Goal: Task Accomplishment & Management: Complete application form

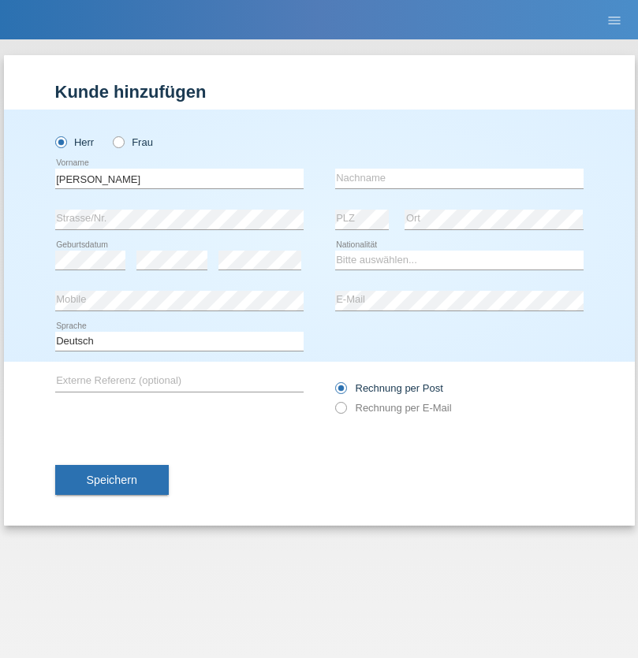
type input "Varga"
click at [459, 178] on input "text" at bounding box center [459, 179] width 248 height 20
type input "Florin"
select select "RO"
select select "C"
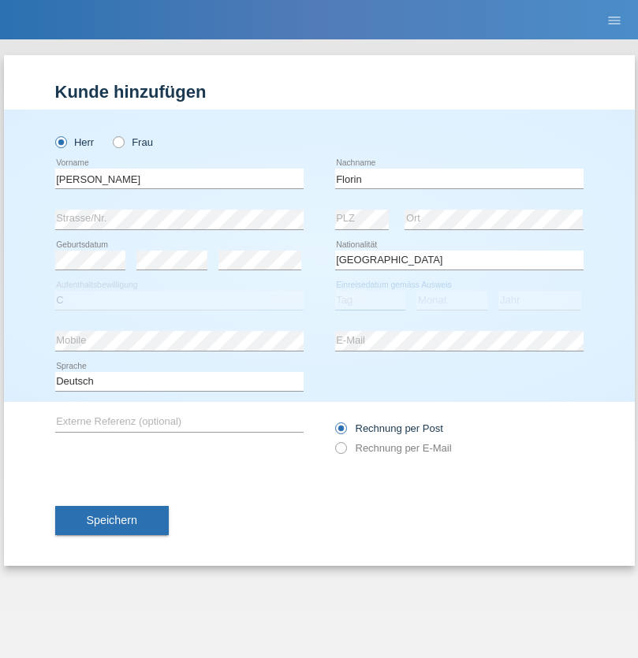
select select "29"
select select "02"
select select "2021"
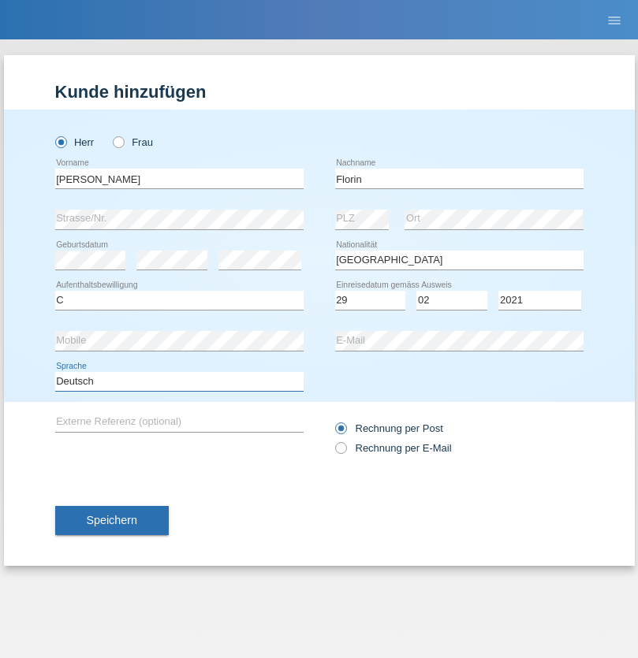
select select "en"
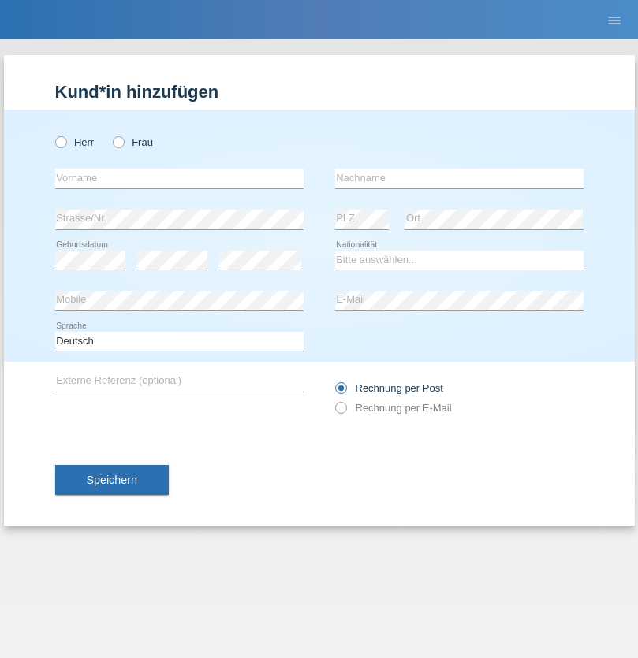
radio input "true"
click at [179, 178] on input "text" at bounding box center [179, 179] width 248 height 20
type input "Ruth"
click at [459, 178] on input "text" at bounding box center [459, 179] width 248 height 20
type input "Krebs"
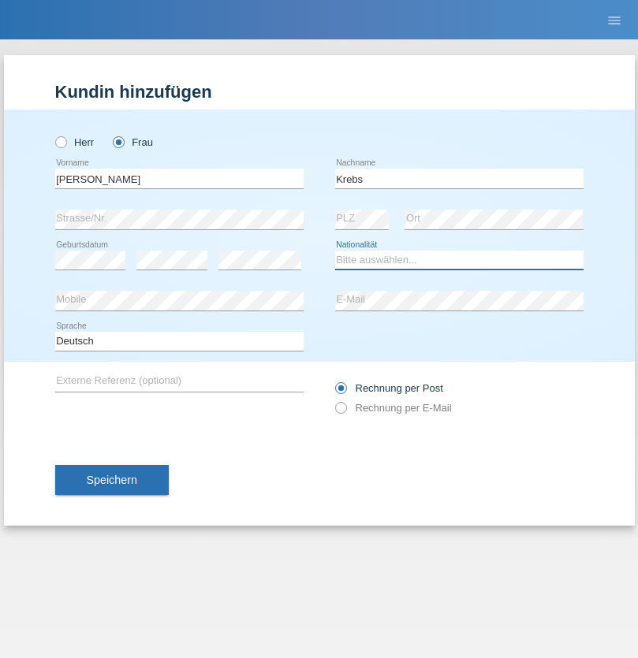
select select "CH"
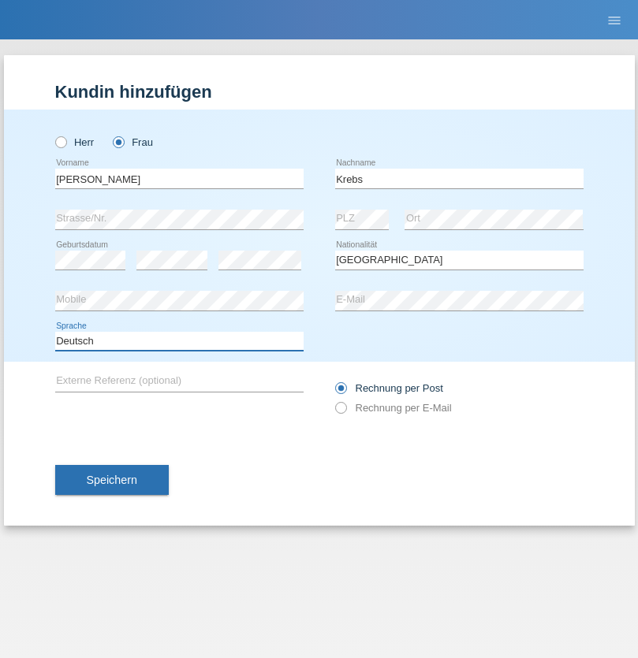
select select "en"
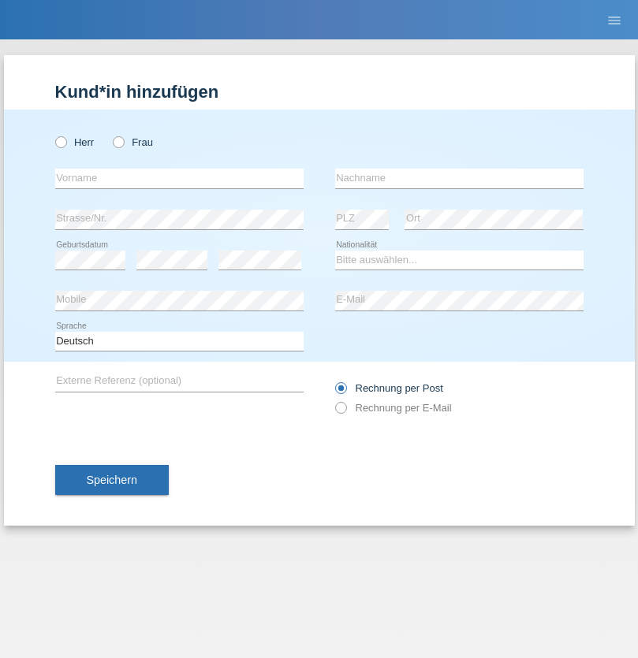
radio input "true"
click at [179, 178] on input "text" at bounding box center [179, 179] width 248 height 20
type input "Qovanaj"
click at [459, 178] on input "text" at bounding box center [459, 179] width 248 height 20
type input "Shaban"
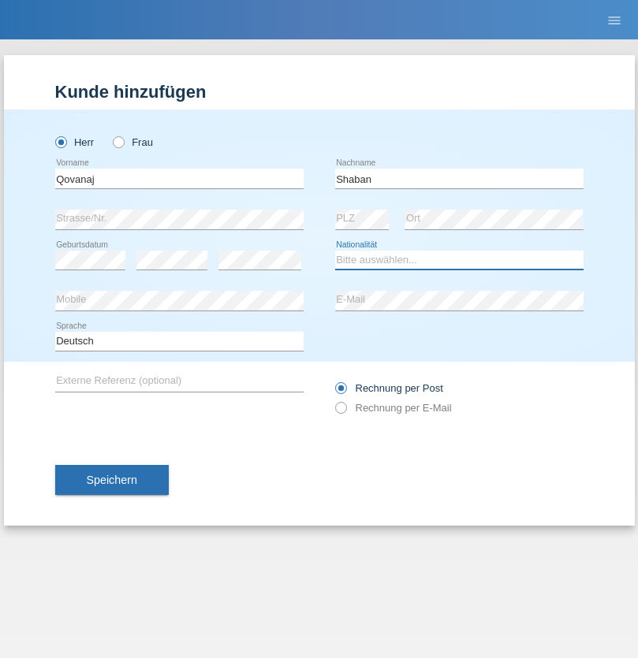
select select "CH"
radio input "true"
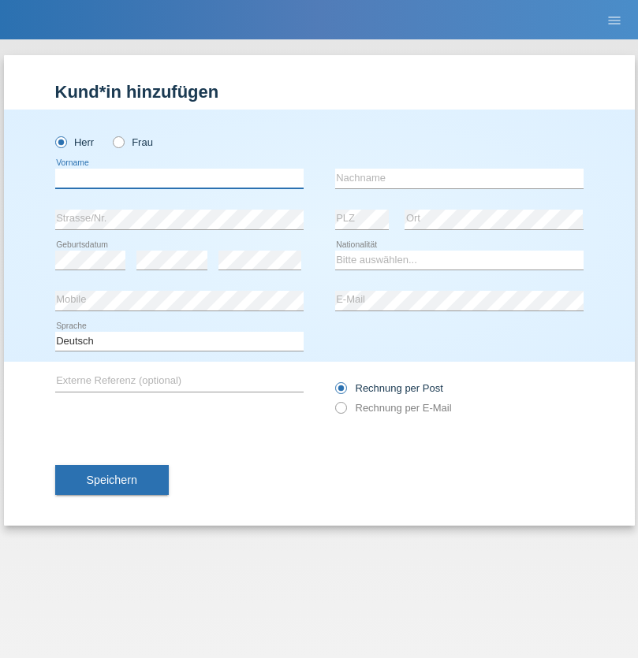
click at [179, 178] on input "text" at bounding box center [179, 179] width 248 height 20
type input "J"
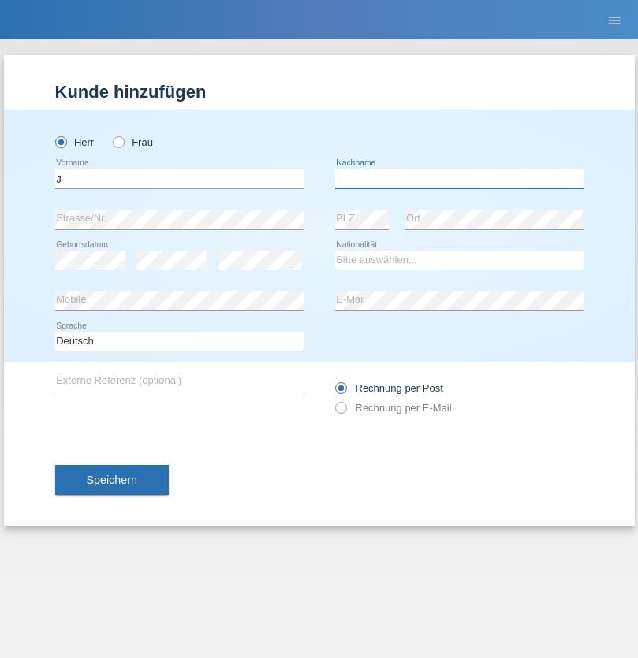
click at [459, 178] on input "text" at bounding box center [459, 179] width 248 height 20
type input "sarmento cavalcanti"
select select "PT"
select select "C"
select select "02"
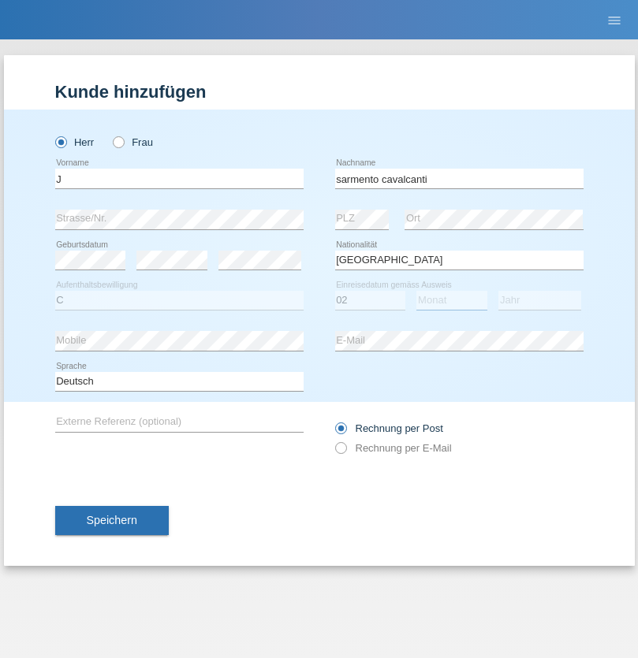
select select "09"
select select "2019"
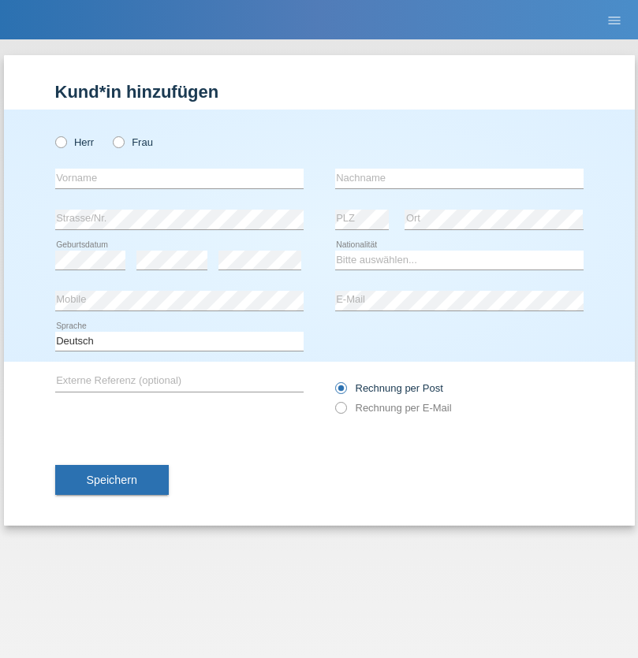
radio input "true"
click at [179, 178] on input "text" at bounding box center [179, 179] width 248 height 20
type input "G"
click at [459, 178] on input "text" at bounding box center [459, 179] width 248 height 20
type input "Umar"
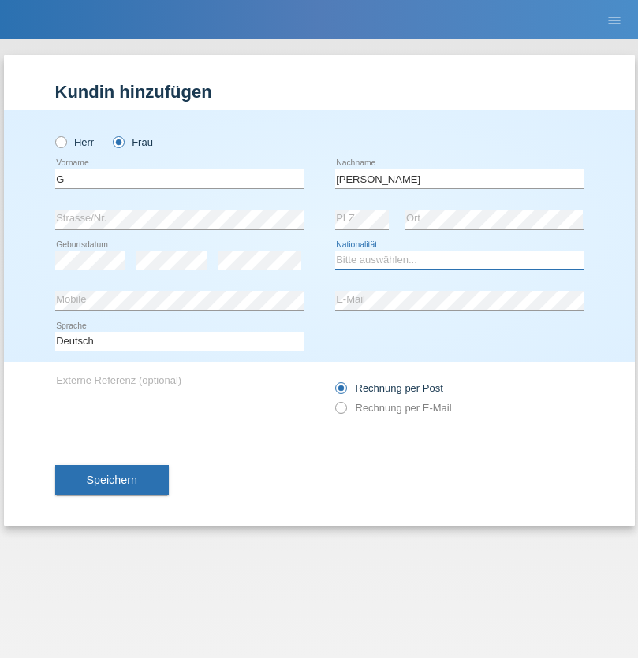
select select "CH"
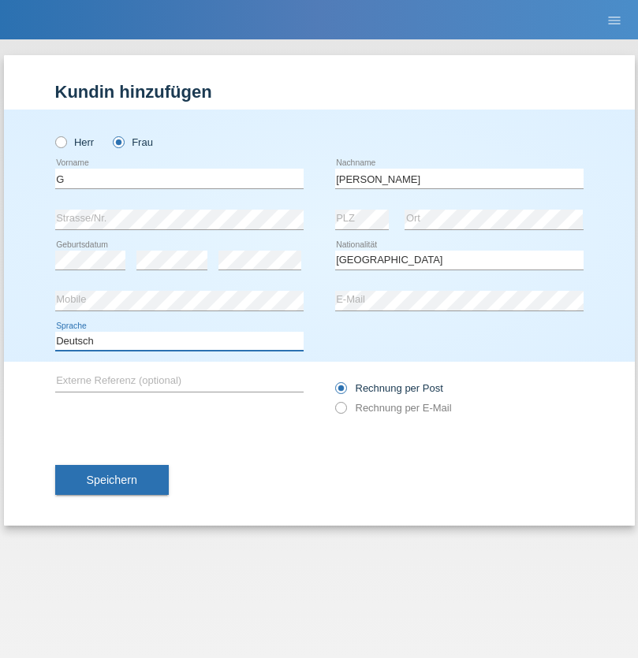
select select "en"
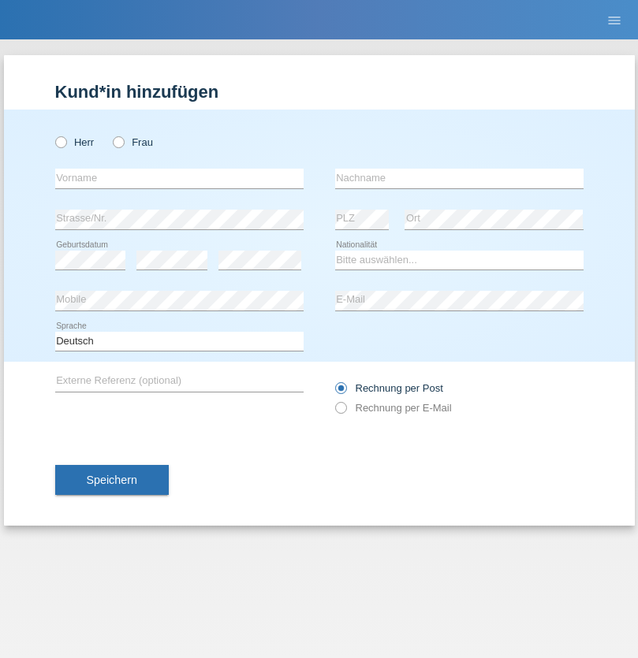
radio input "true"
click at [179, 178] on input "text" at bounding box center [179, 179] width 248 height 20
type input "Varodi"
click at [459, 178] on input "text" at bounding box center [459, 179] width 248 height 20
type input "Zoltan"
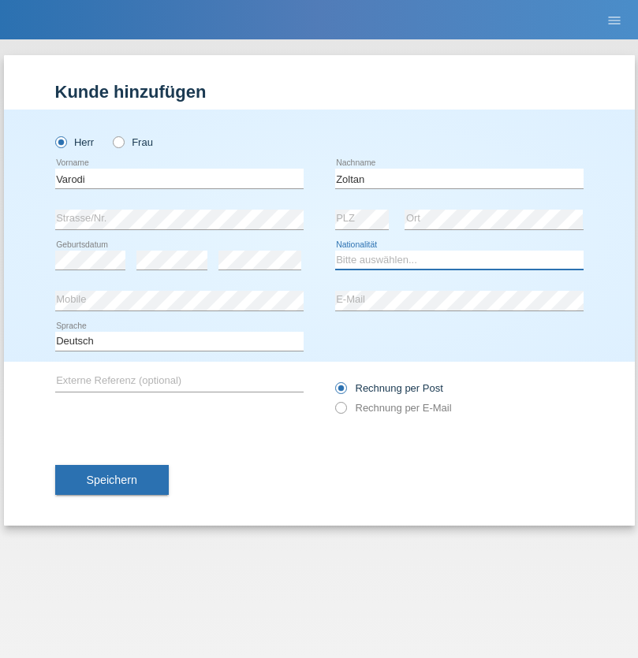
select select "UA"
select select "C"
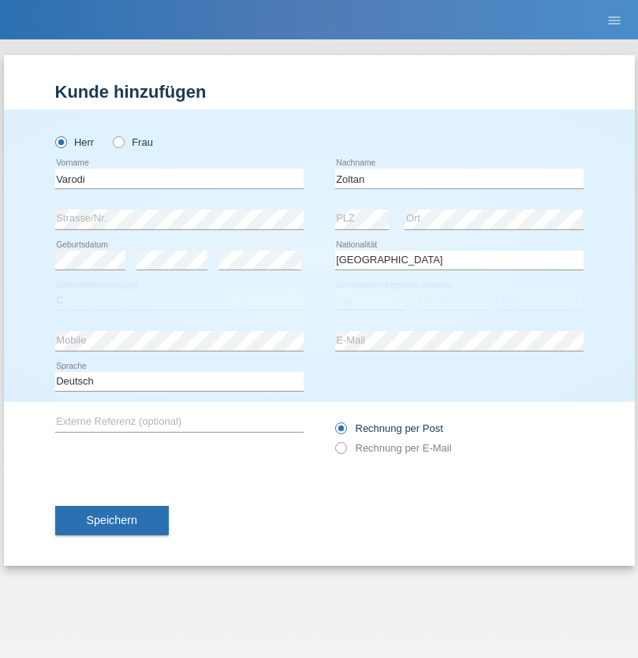
select select "10"
select select "2021"
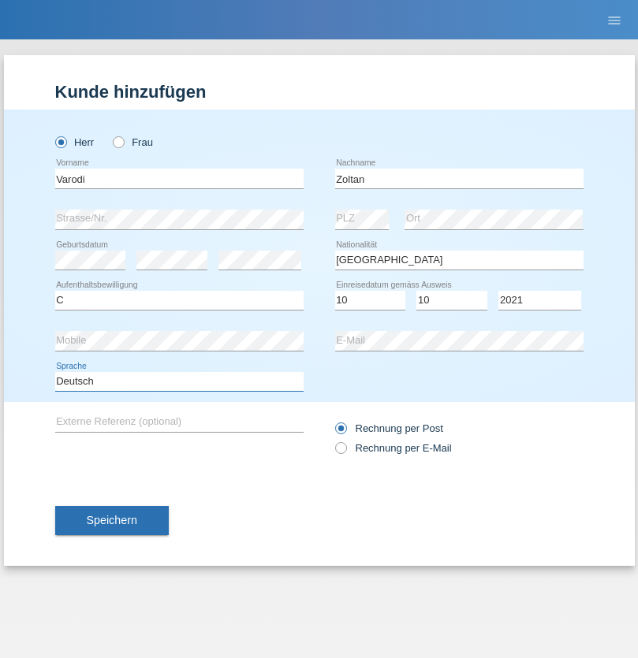
select select "en"
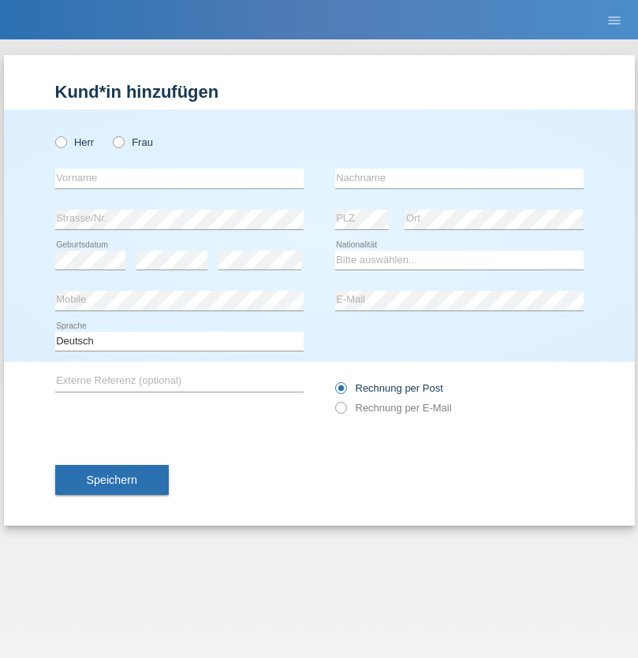
radio input "true"
click at [179, 178] on input "text" at bounding box center [179, 179] width 248 height 20
type input "Samira"
click at [459, 178] on input "text" at bounding box center [459, 179] width 248 height 20
type input "Bachofen"
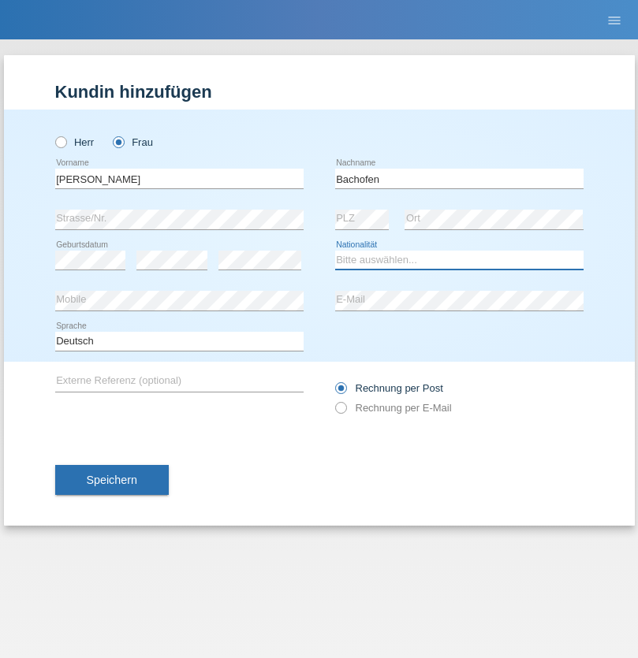
select select "CH"
radio input "true"
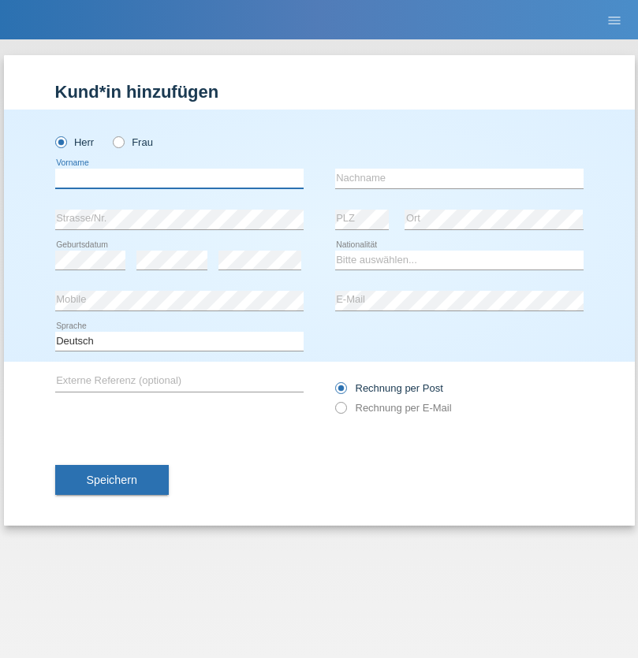
click at [179, 178] on input "text" at bounding box center [179, 179] width 248 height 20
type input "Volkan"
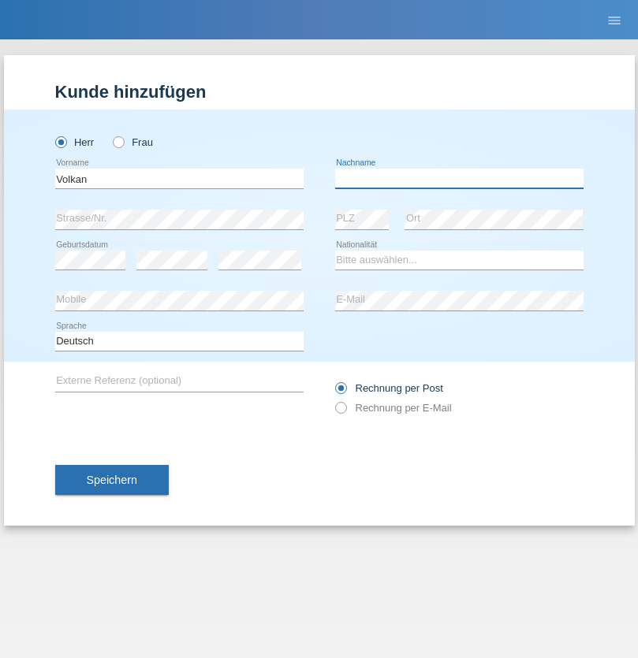
click at [459, 178] on input "text" at bounding box center [459, 179] width 248 height 20
type input "Laçın"
select select "TR"
select select "C"
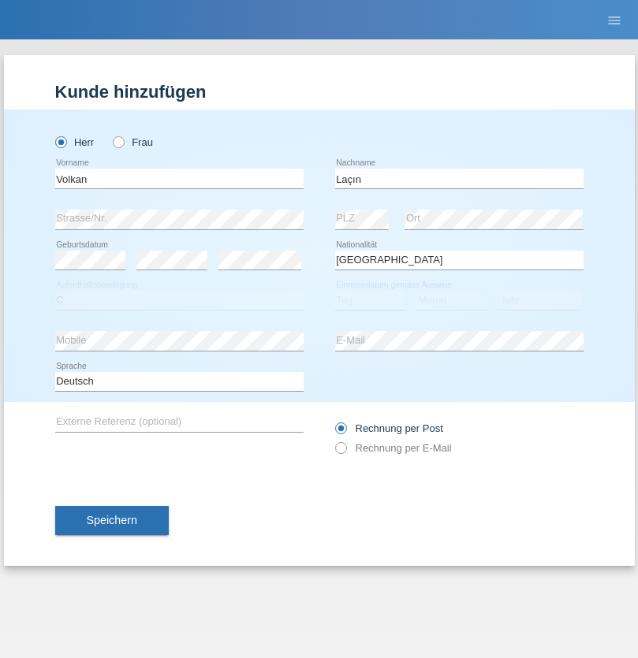
select select "06"
select select "04"
select select "2021"
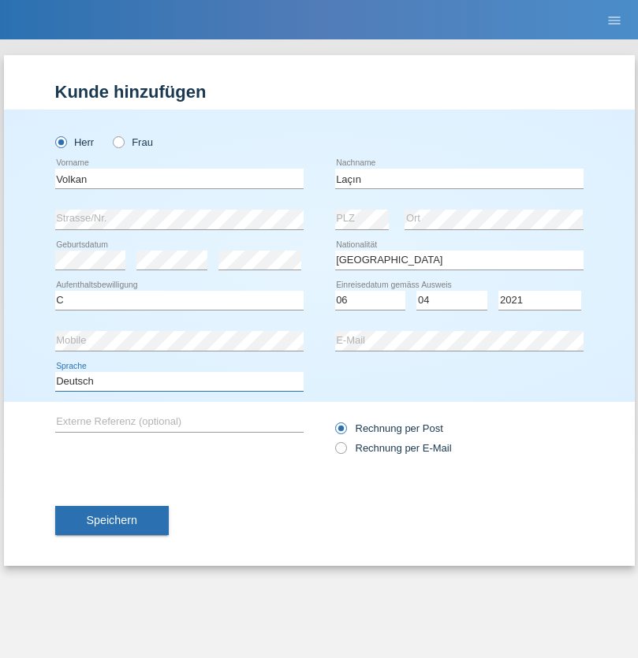
select select "en"
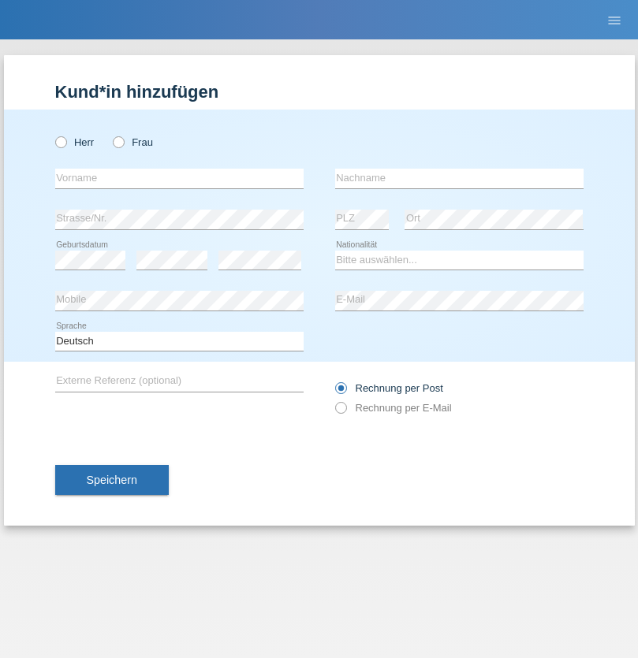
radio input "true"
click at [179, 178] on input "text" at bounding box center [179, 179] width 248 height 20
type input "Volkan"
click at [459, 178] on input "text" at bounding box center [459, 179] width 248 height 20
type input "Laçın"
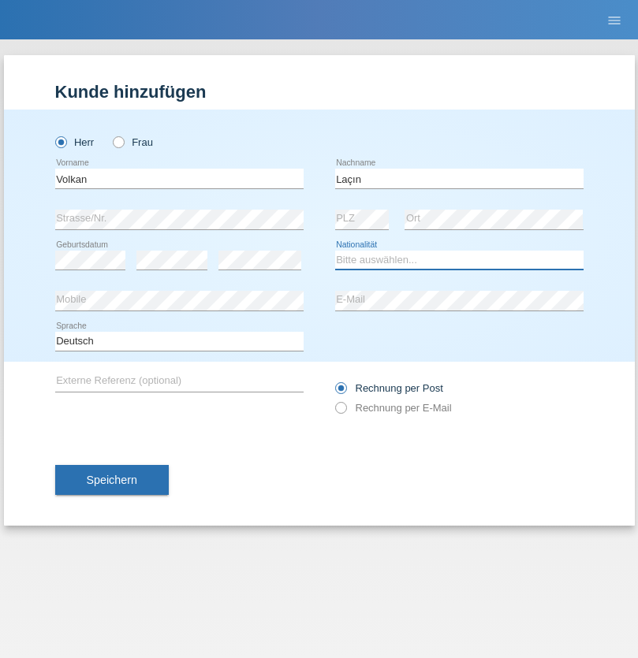
select select "TR"
select select "C"
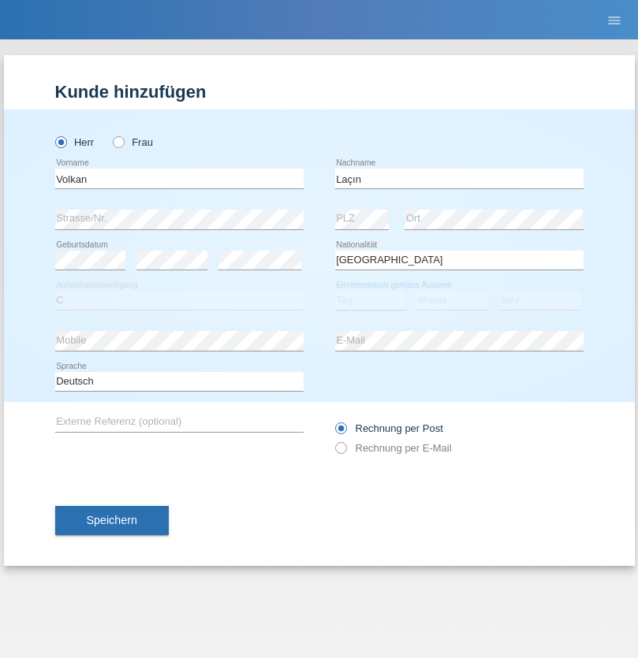
select select "06"
select select "04"
select select "2021"
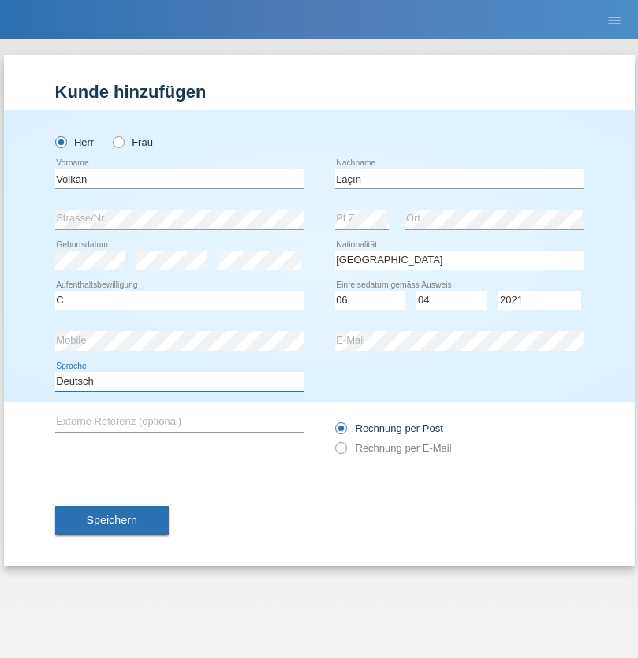
select select "en"
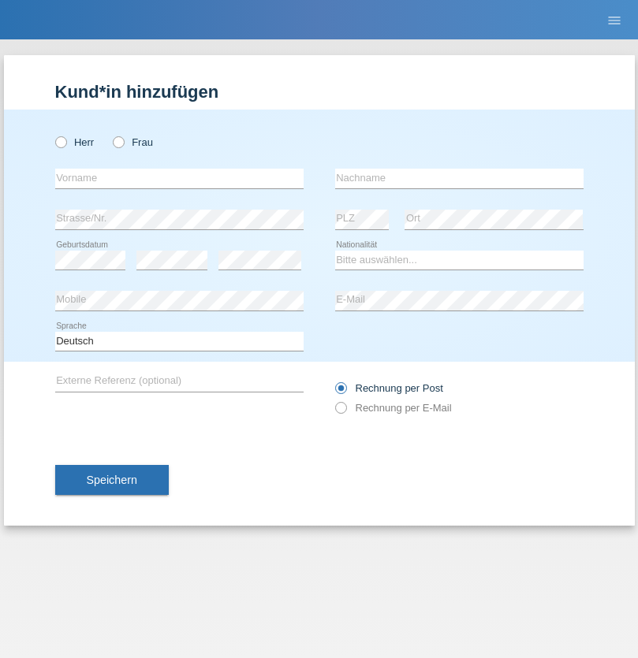
radio input "true"
click at [179, 178] on input "text" at bounding box center [179, 179] width 248 height 20
type input "[PERSON_NAME]"
click at [459, 178] on input "text" at bounding box center [459, 179] width 248 height 20
type input "löffel"
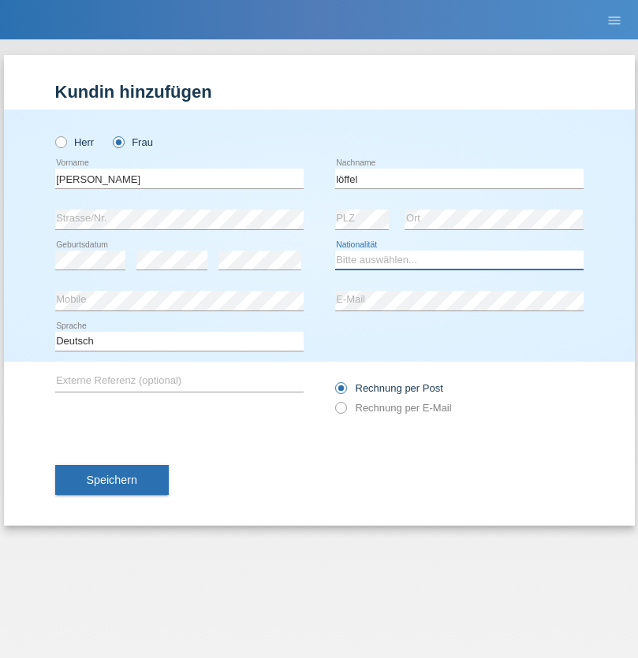
select select "CH"
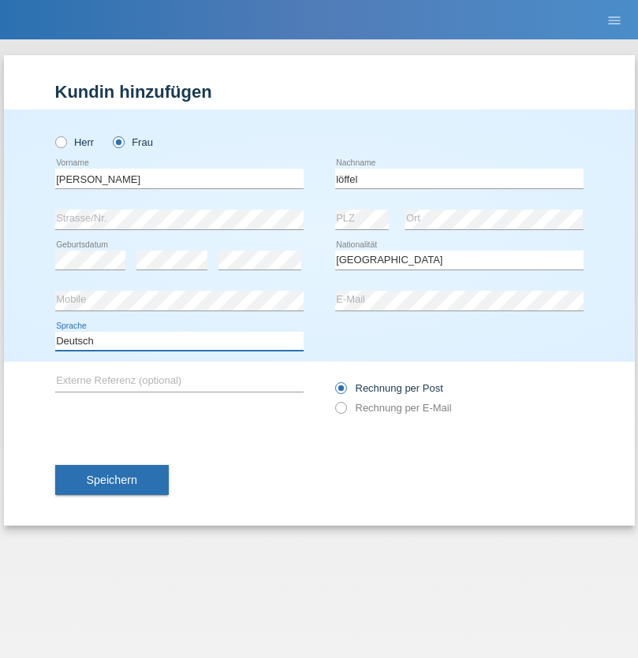
select select "en"
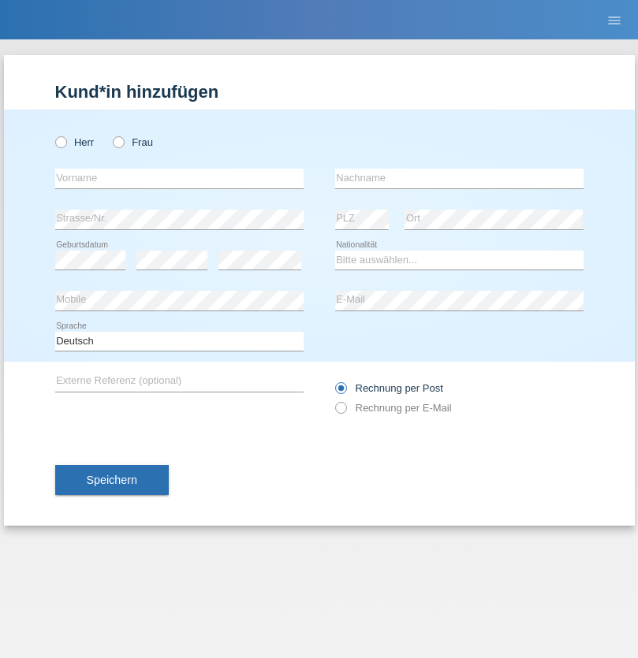
radio input "true"
click at [179, 178] on input "text" at bounding box center [179, 179] width 248 height 20
type input "Matusa"
click at [459, 178] on input "text" at bounding box center [459, 179] width 248 height 20
type input "[PERSON_NAME]"
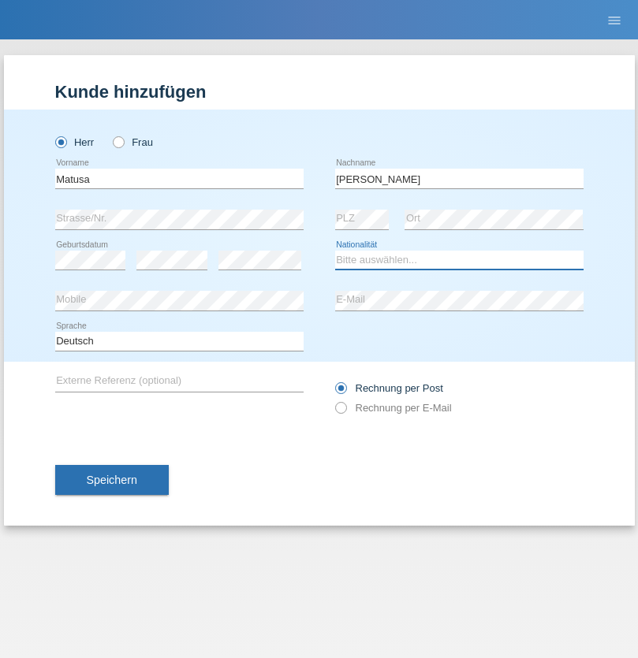
select select "RO"
select select "C"
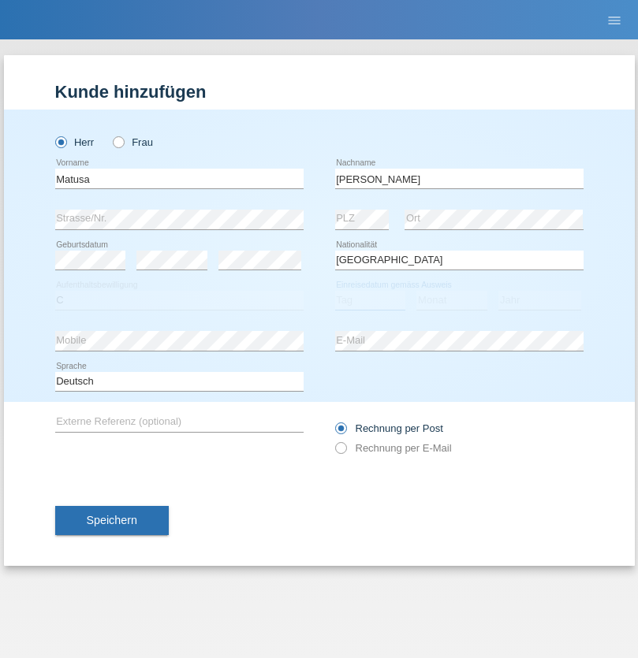
select select "01"
select select "06"
select select "2016"
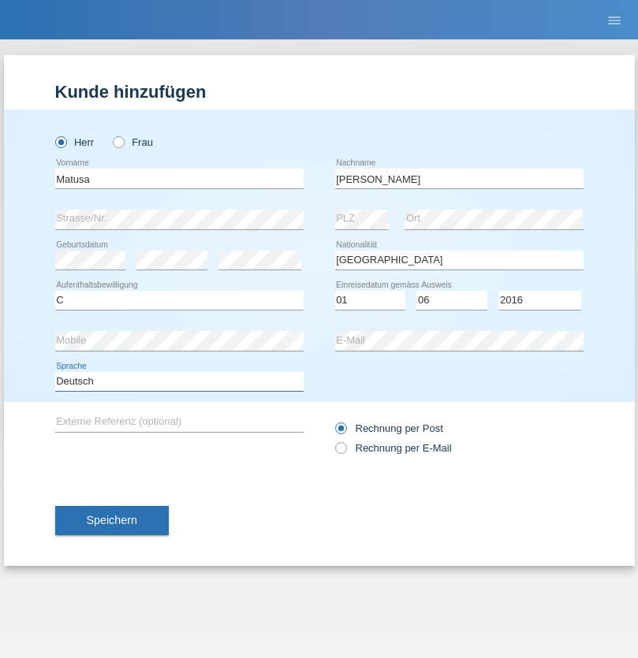
select select "en"
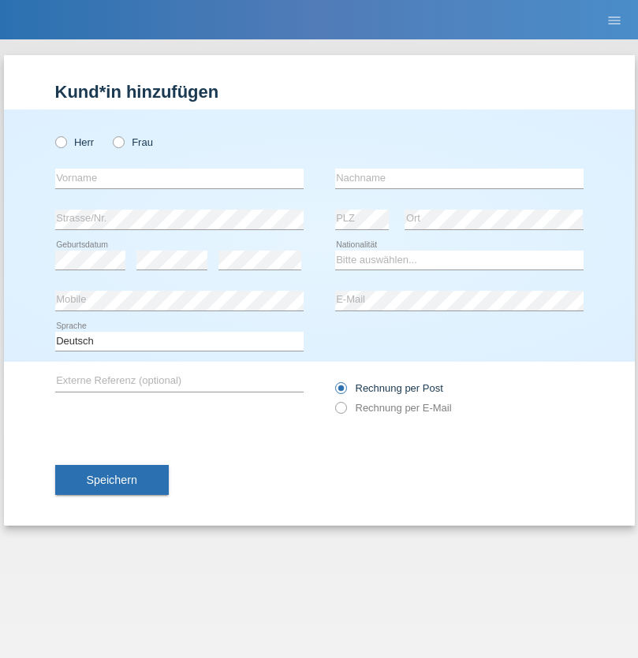
radio input "true"
click at [179, 178] on input "text" at bounding box center [179, 179] width 248 height 20
type input "Cedric"
click at [459, 178] on input "text" at bounding box center [459, 179] width 248 height 20
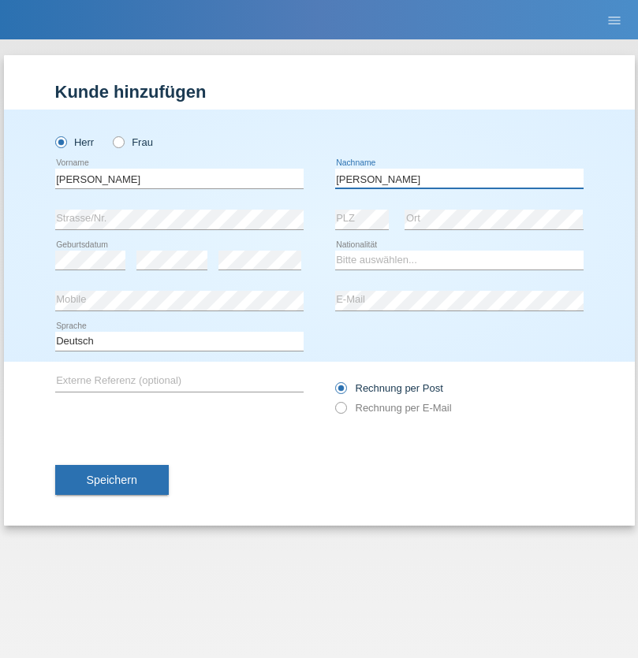
type input "Keller"
select select "CH"
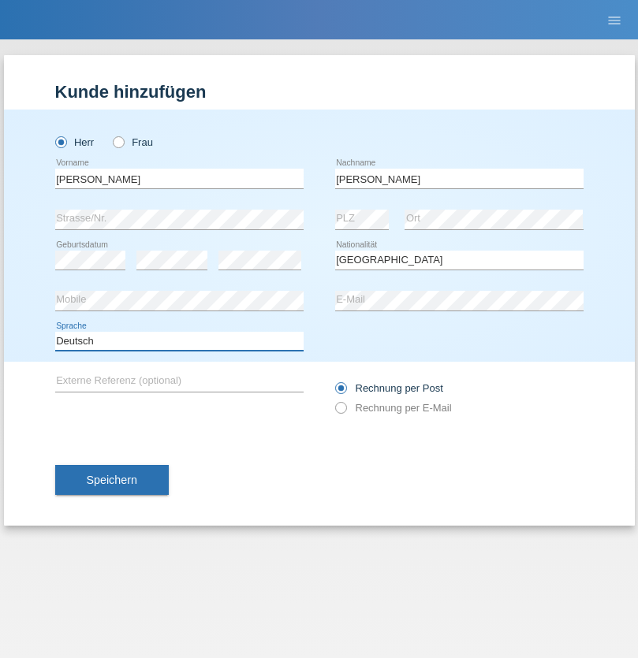
select select "en"
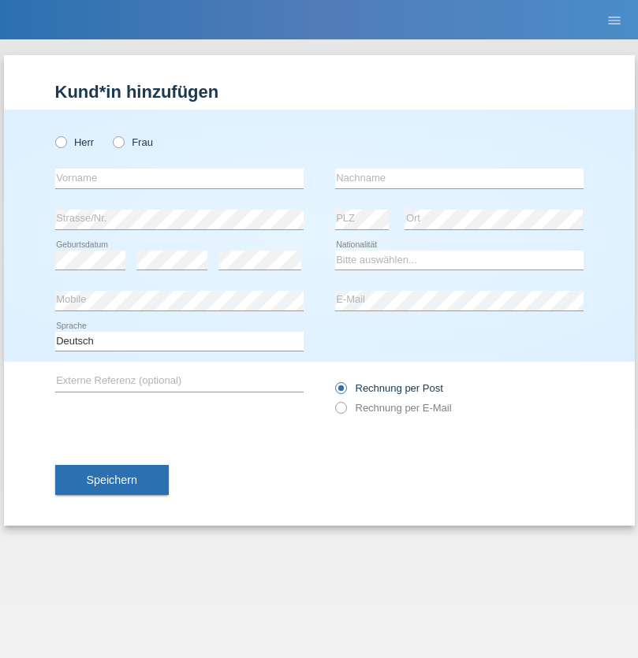
radio input "true"
click at [179, 178] on input "text" at bounding box center [179, 179] width 248 height 20
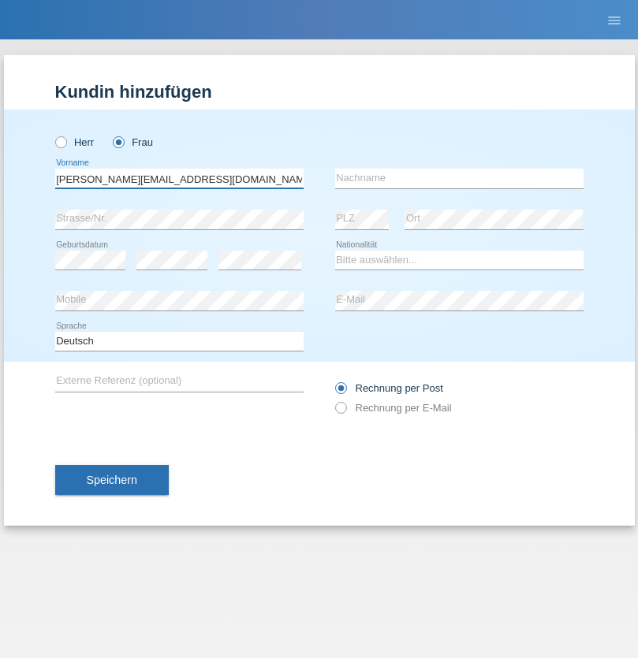
type input "[PERSON_NAME][EMAIL_ADDRESS][DOMAIN_NAME]"
click at [459, 178] on input "text" at bounding box center [459, 179] width 248 height 20
type input "Hylaj"
select select "CH"
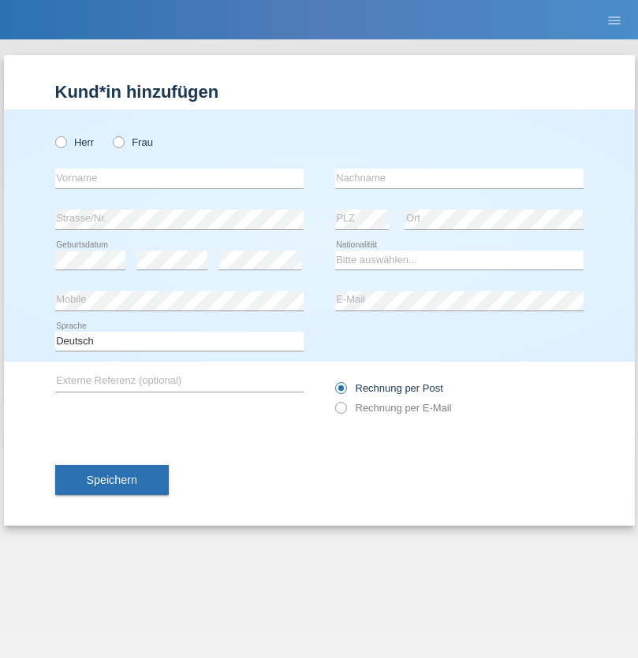
radio input "true"
click at [179, 178] on input "text" at bounding box center [179, 179] width 248 height 20
type input "luka"
click at [459, 178] on input "text" at bounding box center [459, 179] width 248 height 20
type input "kocic"
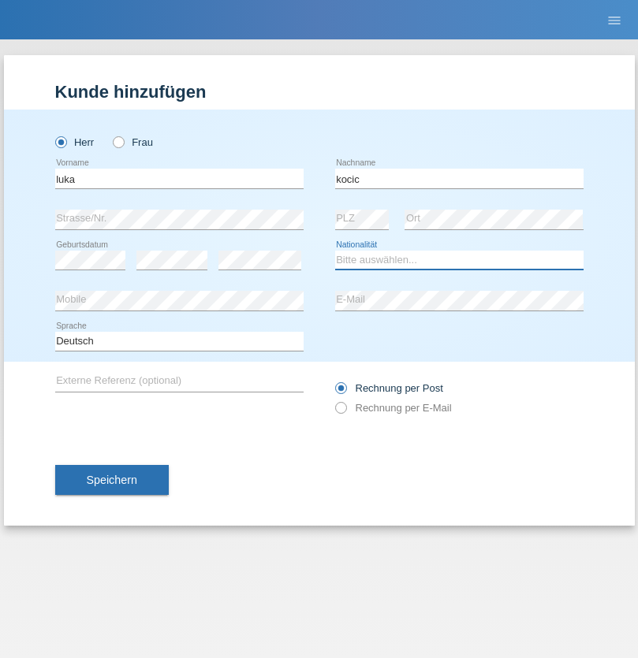
select select "RS"
select select "C"
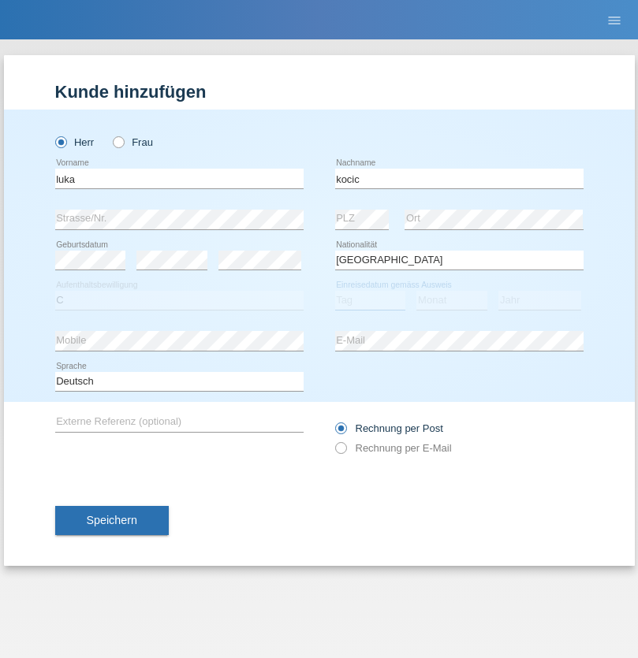
select select "21"
select select "04"
select select "1999"
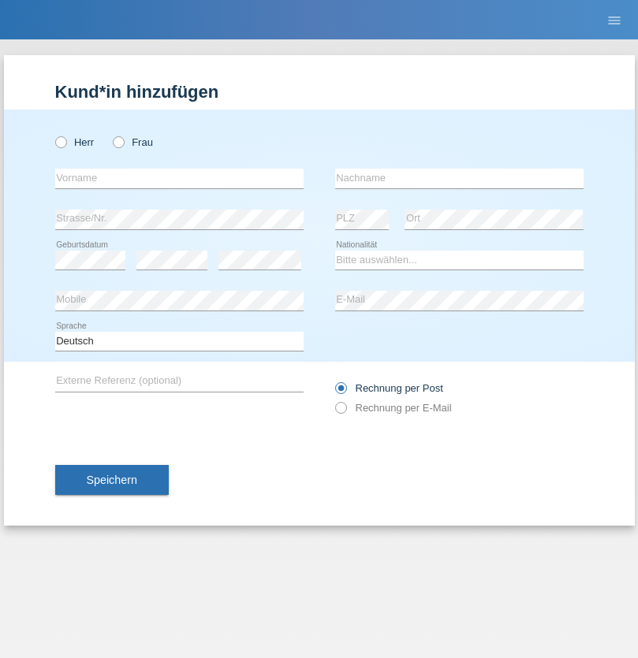
radio input "true"
click at [179, 178] on input "text" at bounding box center [179, 179] width 248 height 20
type input "Marian"
click at [459, 178] on input "text" at bounding box center [459, 179] width 248 height 20
type input "Matusa"
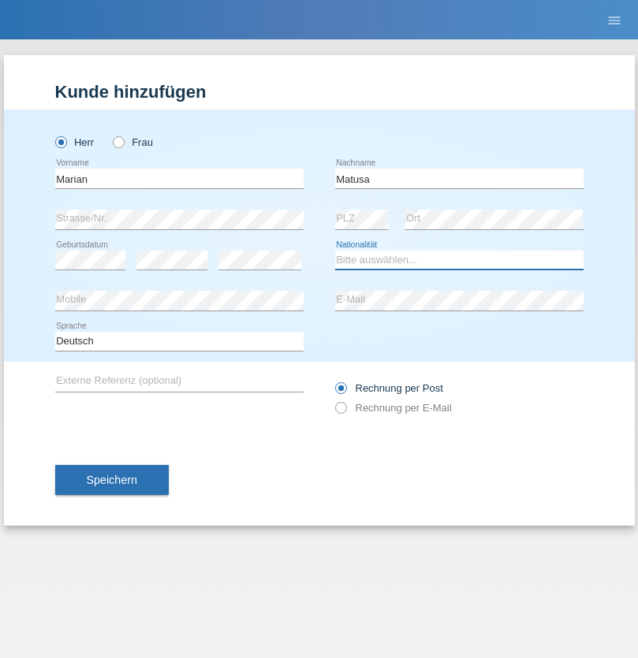
select select "RO"
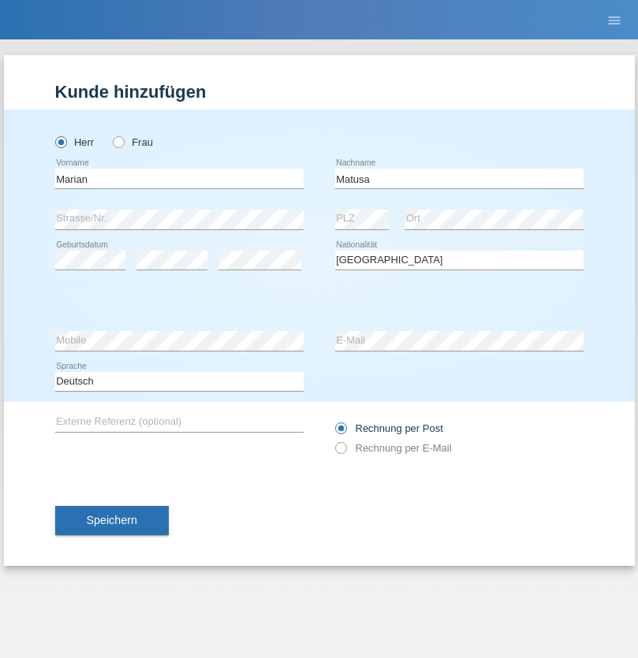
select select "C"
select select "01"
select select "06"
select select "2016"
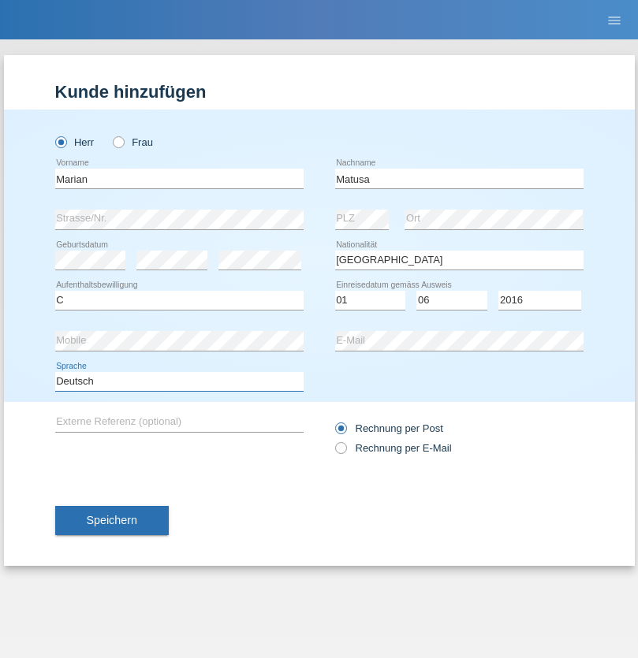
select select "en"
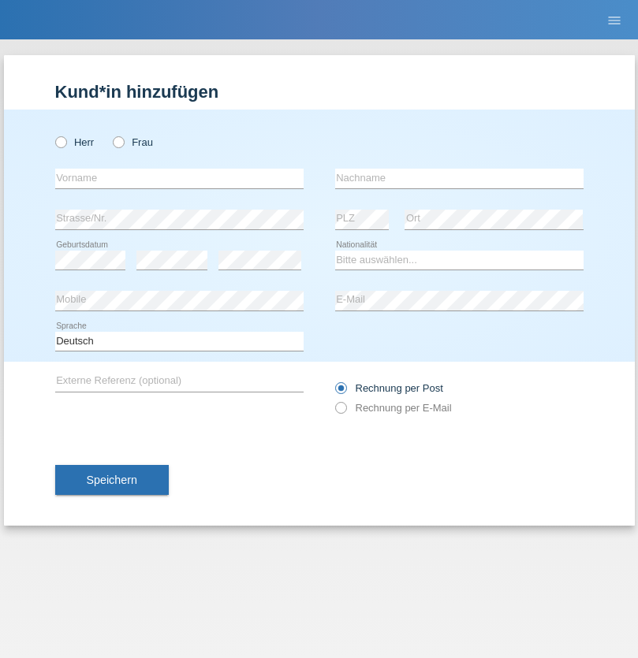
radio input "true"
click at [179, 178] on input "text" at bounding box center [179, 179] width 248 height 20
type input "Marco"
click at [459, 178] on input "text" at bounding box center [459, 179] width 248 height 20
type input "Weinlein"
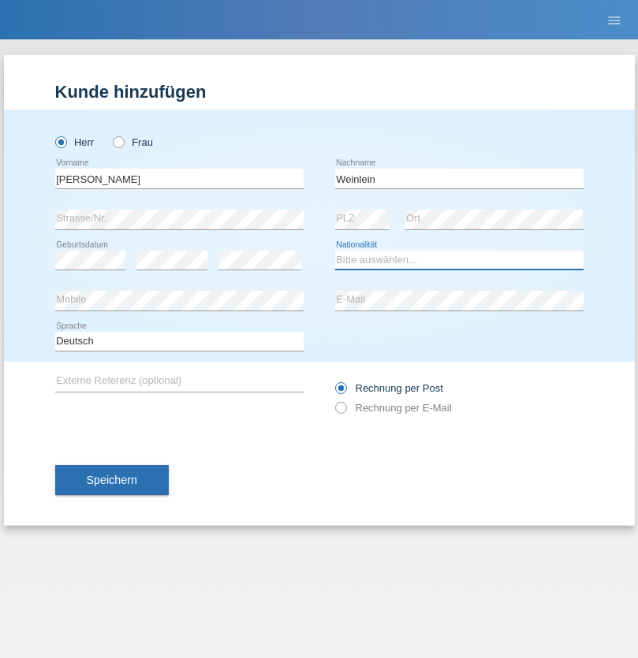
select select "CH"
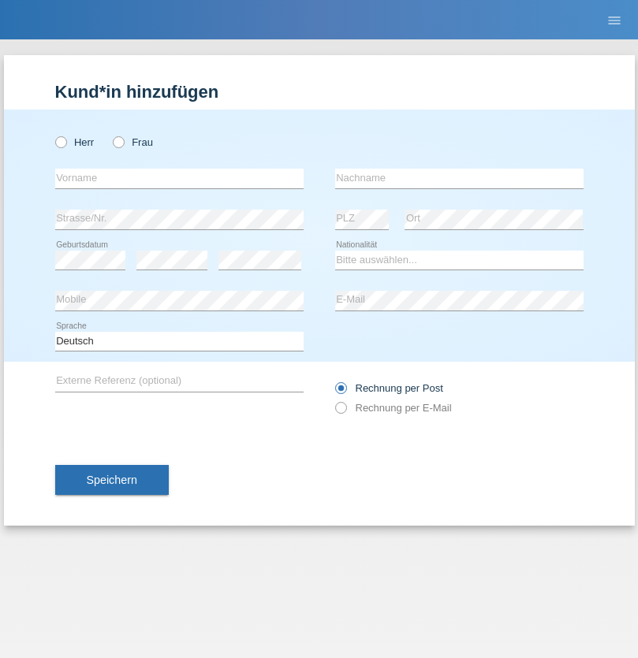
radio input "true"
click at [179, 178] on input "text" at bounding box center [179, 179] width 248 height 20
type input "Jashari lmeri"
click at [459, 178] on input "text" at bounding box center [459, 179] width 248 height 20
type input "Rabije"
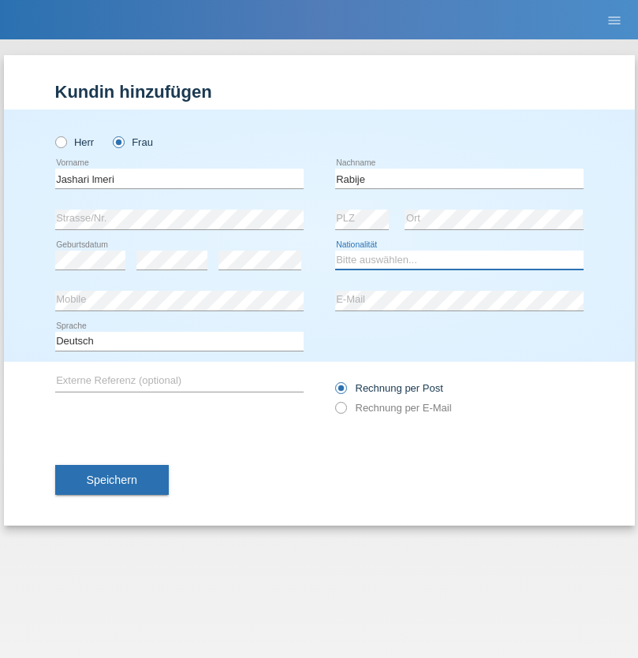
select select "CH"
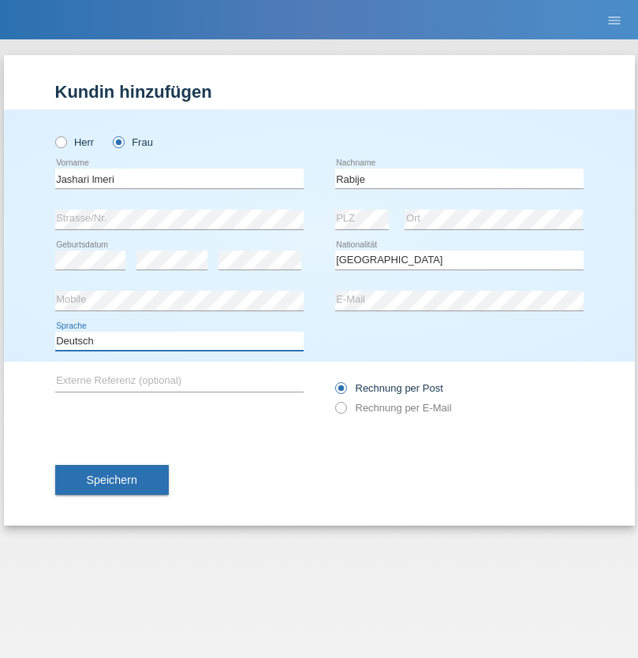
select select "en"
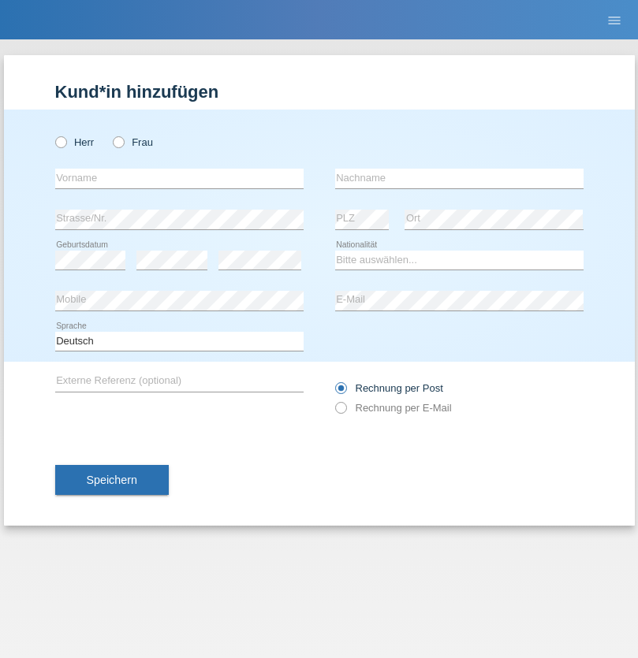
radio input "true"
click at [179, 178] on input "text" at bounding box center [179, 179] width 248 height 20
type input "firat"
click at [459, 178] on input "text" at bounding box center [459, 179] width 248 height 20
type input "kara"
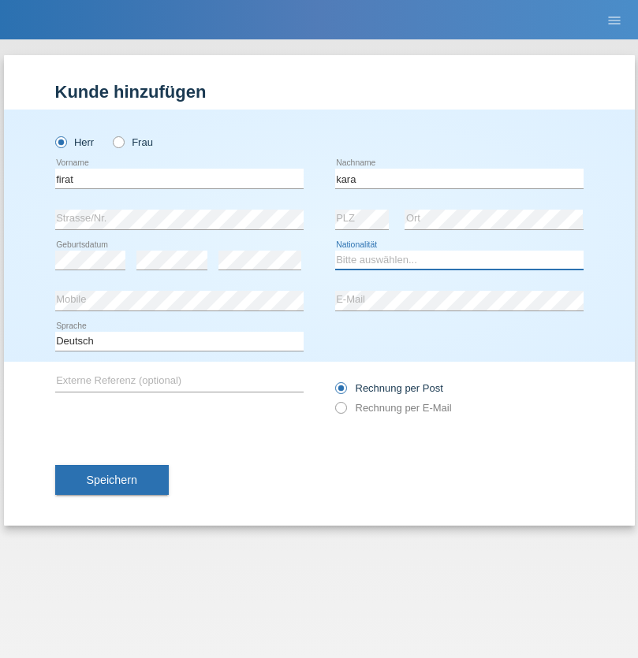
select select "CH"
radio input "true"
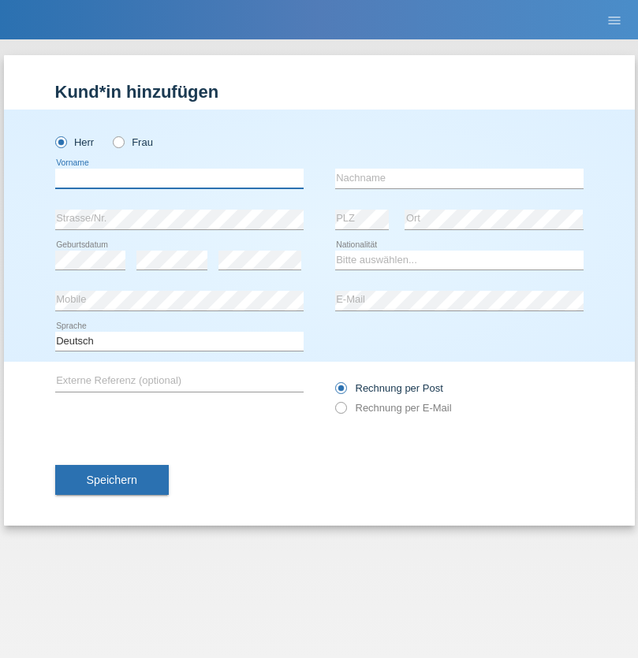
click at [179, 178] on input "text" at bounding box center [179, 179] width 248 height 20
type input "Gigov"
click at [459, 178] on input "text" at bounding box center [459, 179] width 248 height 20
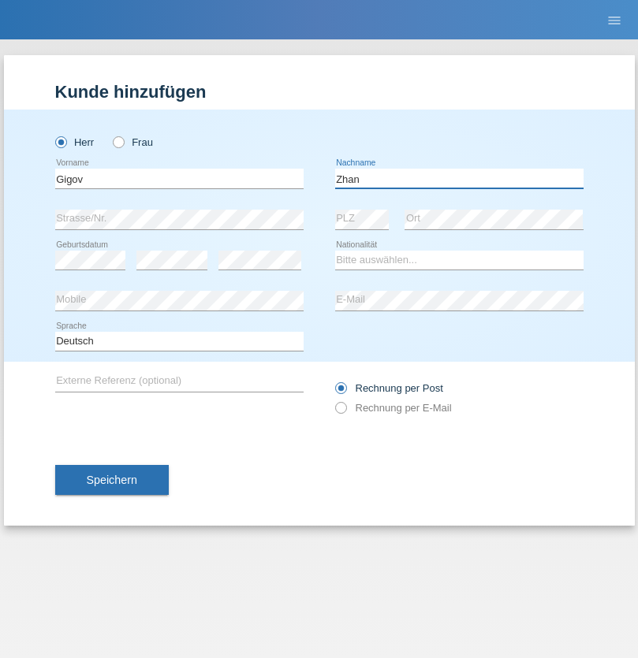
type input "Zhan"
select select "BG"
select select "C"
select select "23"
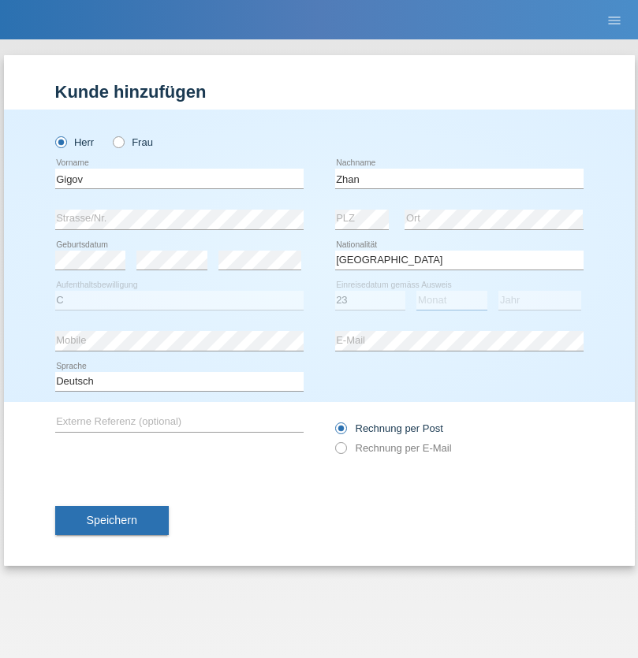
select select "10"
select select "2021"
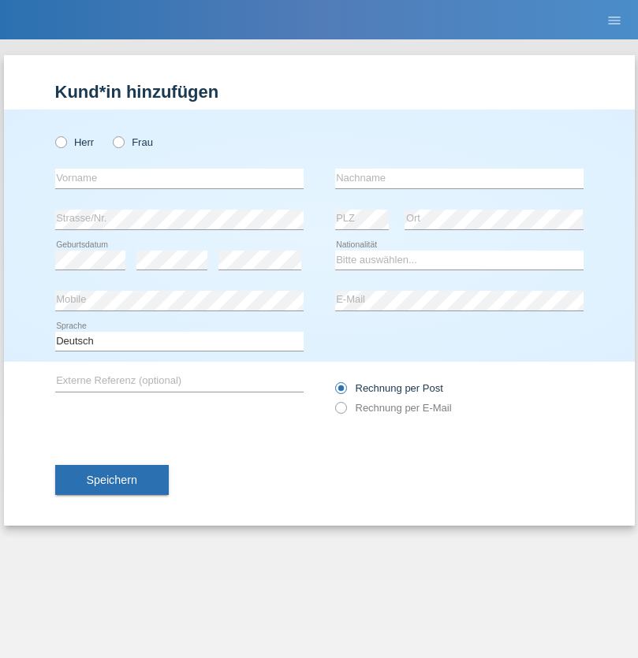
radio input "true"
click at [179, 178] on input "text" at bounding box center [179, 179] width 248 height 20
type input "Amand"
click at [459, 178] on input "text" at bounding box center [459, 179] width 248 height 20
type input "Pires"
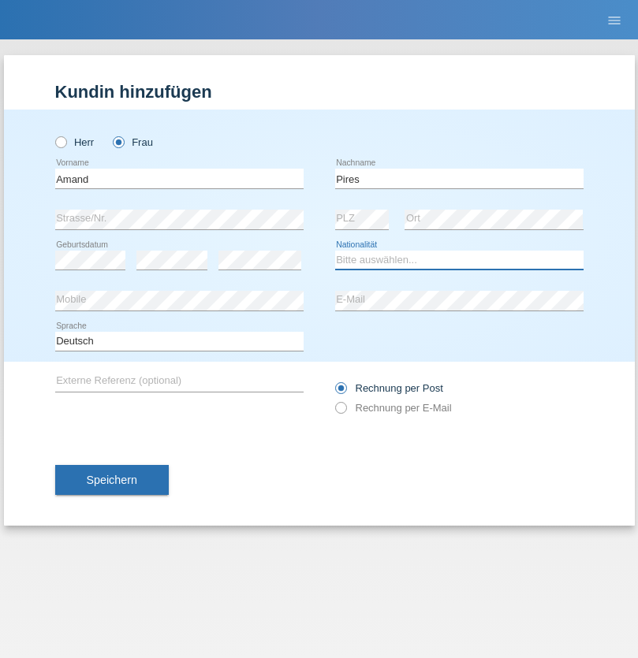
select select "CH"
radio input "true"
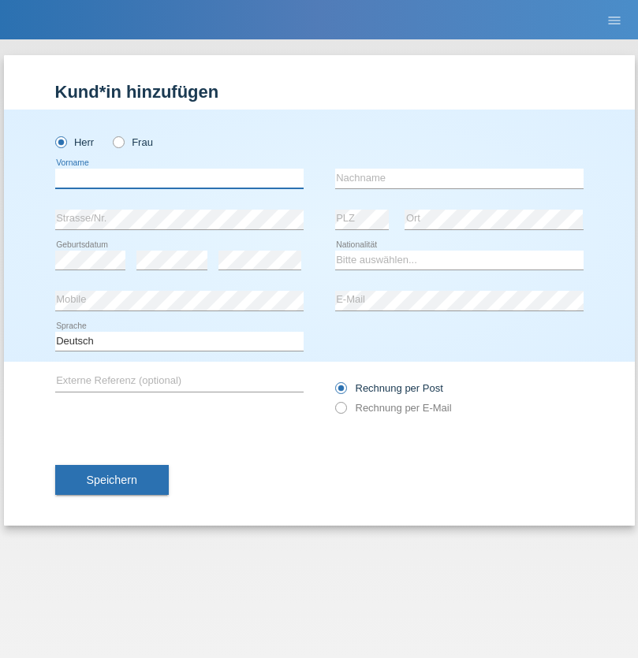
click at [179, 178] on input "text" at bounding box center [179, 179] width 248 height 20
type input "[PERSON_NAME]"
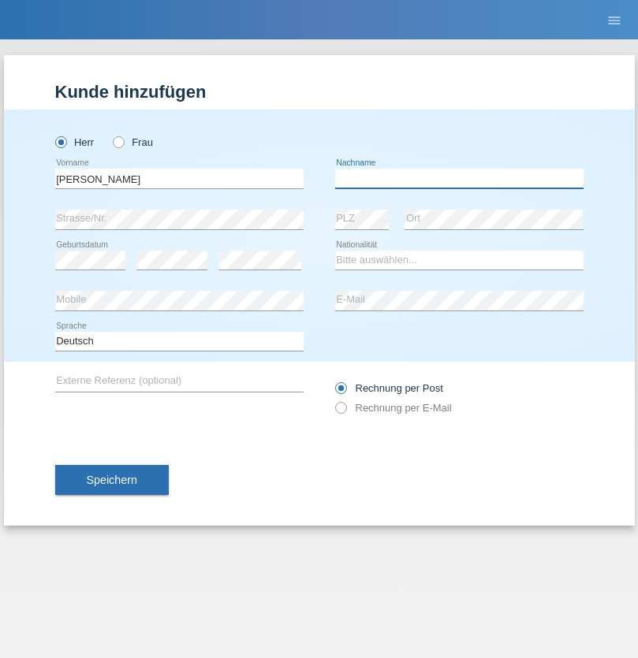
click at [459, 178] on input "text" at bounding box center [459, 179] width 248 height 20
type input "Saidi"
select select "CH"
radio input "true"
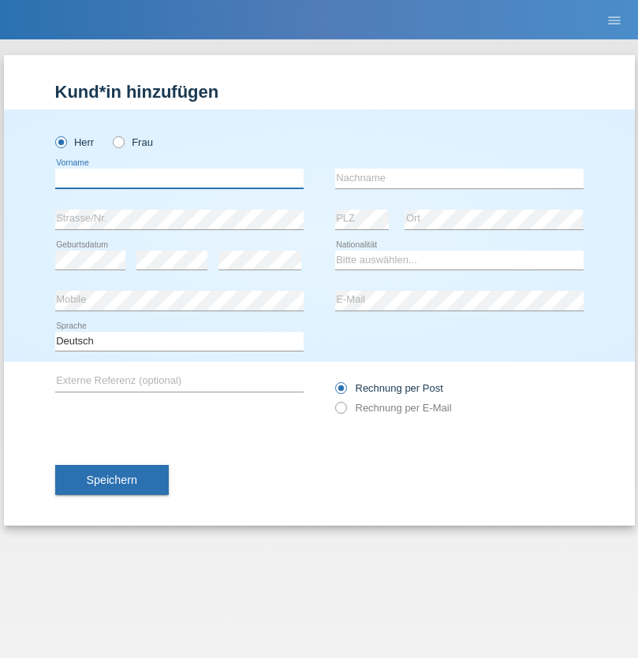
click at [179, 178] on input "text" at bounding box center [179, 179] width 248 height 20
type input "[PERSON_NAME]"
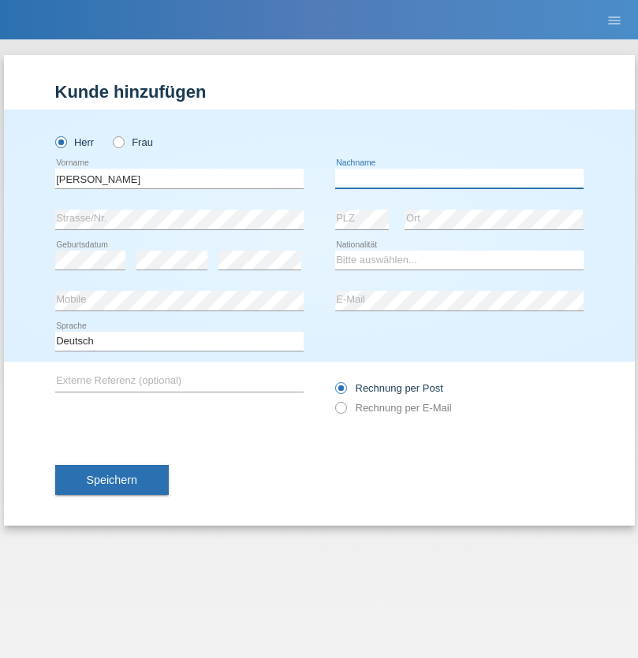
click at [459, 178] on input "text" at bounding box center [459, 179] width 248 height 20
type input "[PERSON_NAME]"
select select "PT"
select select "C"
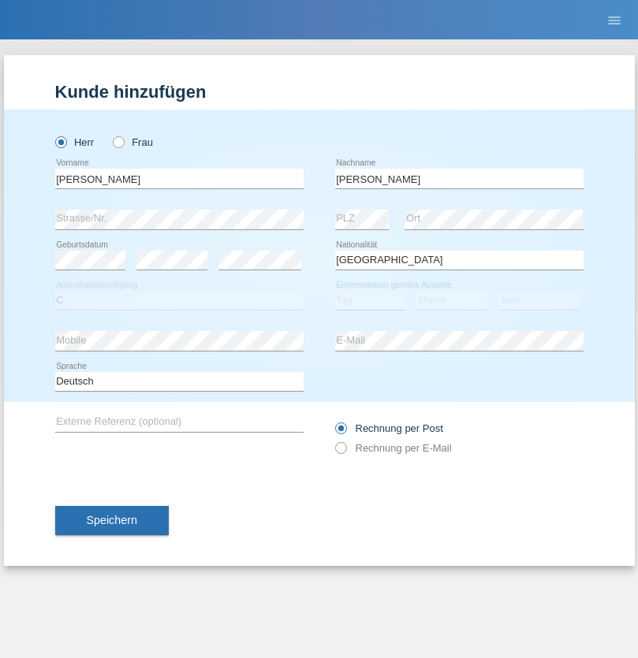
select select "23"
select select "08"
select select "2021"
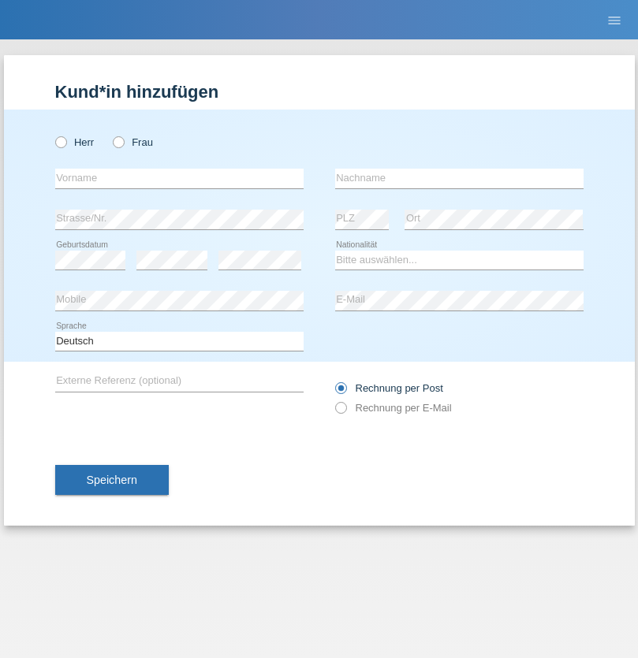
radio input "true"
click at [179, 178] on input "text" at bounding box center [179, 179] width 248 height 20
type input "Luca"
click at [459, 178] on input "text" at bounding box center [459, 179] width 248 height 20
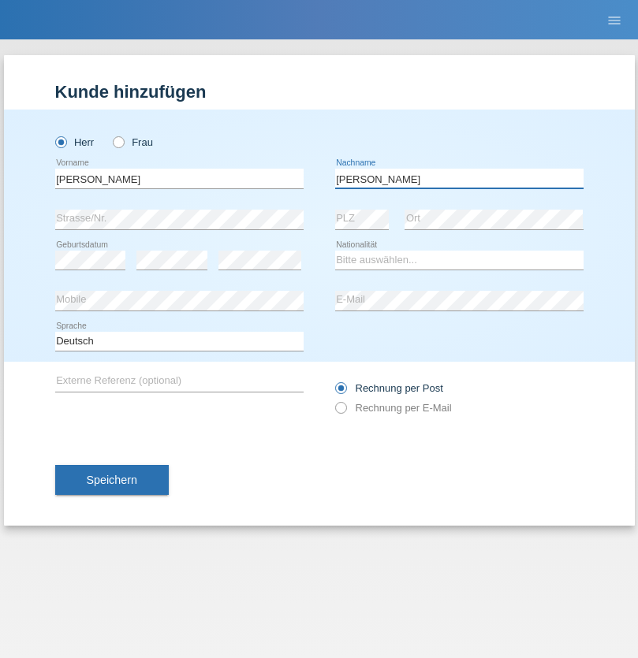
type input "Meier"
select select "CH"
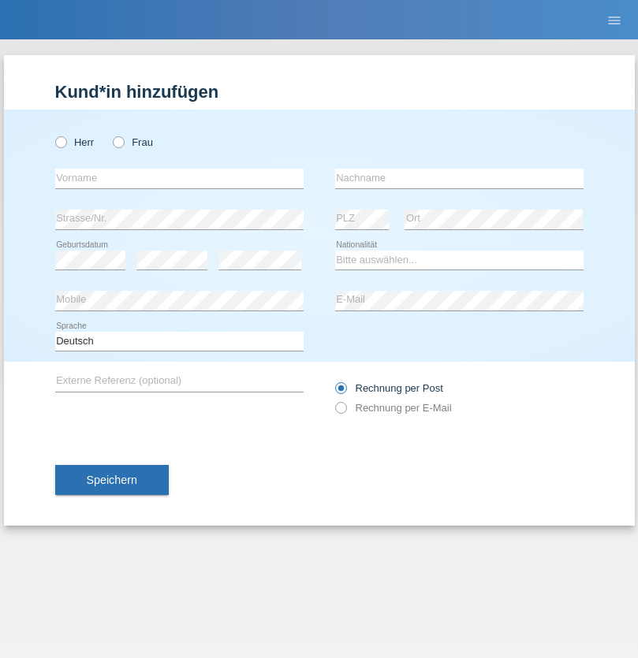
radio input "true"
click at [179, 178] on input "text" at bounding box center [179, 179] width 248 height 20
type input "Szilvia"
click at [459, 178] on input "text" at bounding box center [459, 179] width 248 height 20
type input "Olakh"
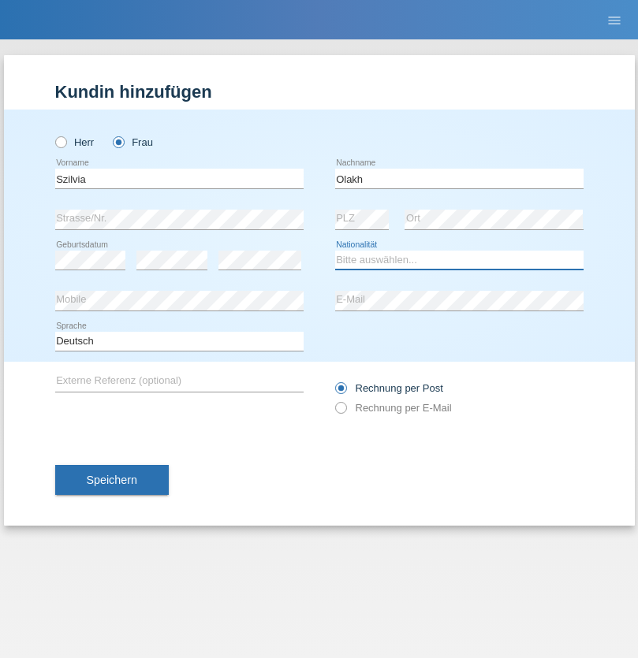
select select "UA"
select select "C"
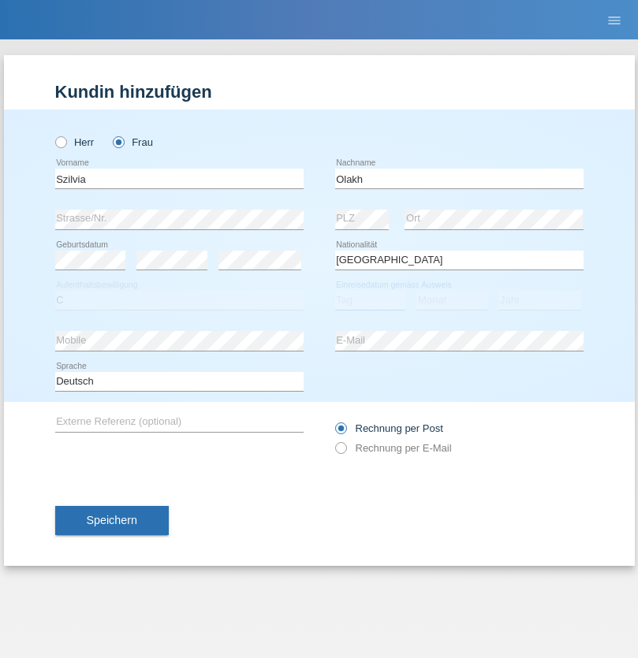
select select "17"
select select "09"
select select "2021"
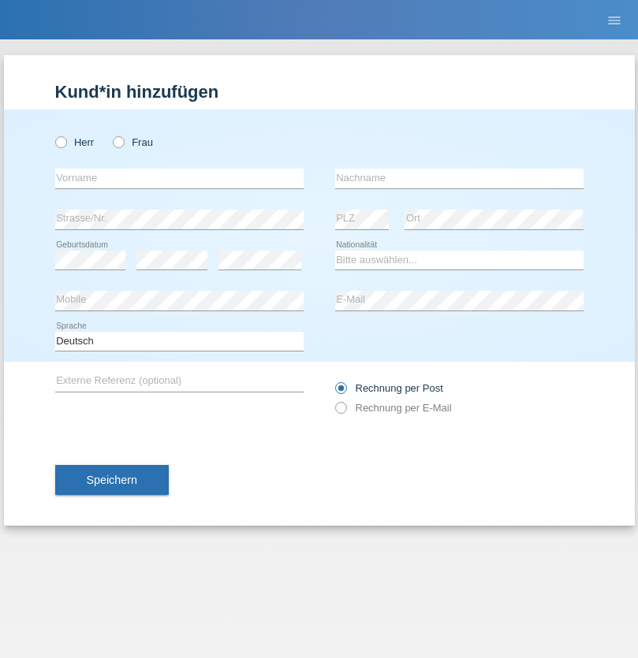
radio input "true"
click at [179, 178] on input "text" at bounding box center [179, 179] width 248 height 20
type input "Asrit"
click at [459, 178] on input "text" at bounding box center [459, 179] width 248 height 20
type input "Kupa"
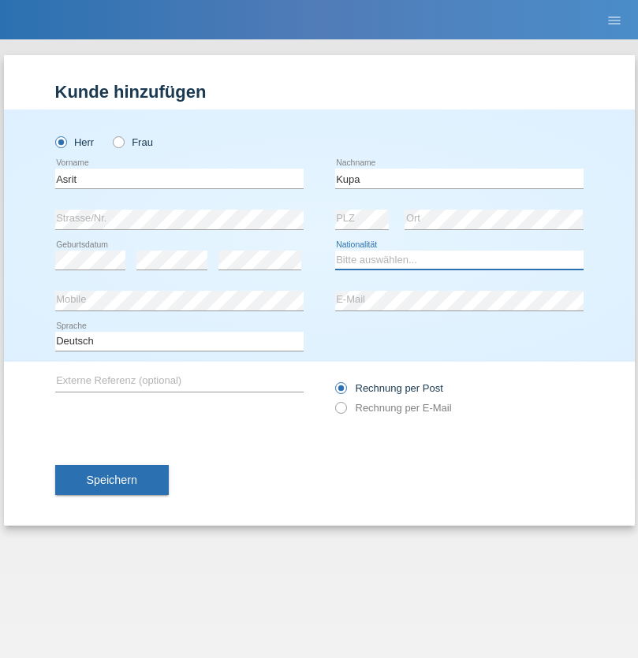
select select "MK"
select select "C"
select select "27"
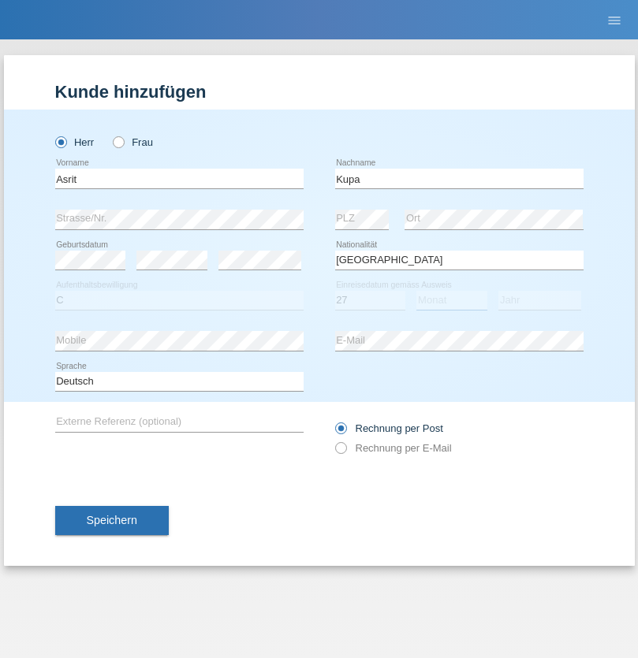
select select "05"
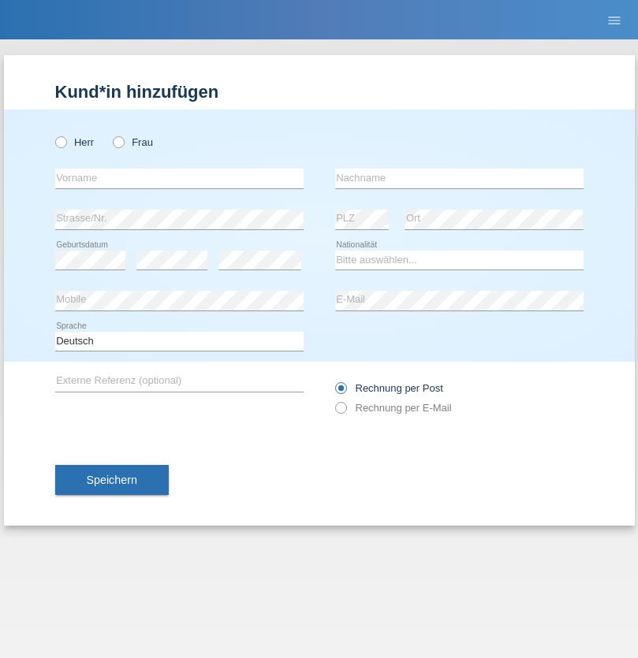
radio input "true"
click at [179, 178] on input "text" at bounding box center [179, 179] width 248 height 20
type input "[PERSON_NAME]"
click at [459, 178] on input "text" at bounding box center [459, 179] width 248 height 20
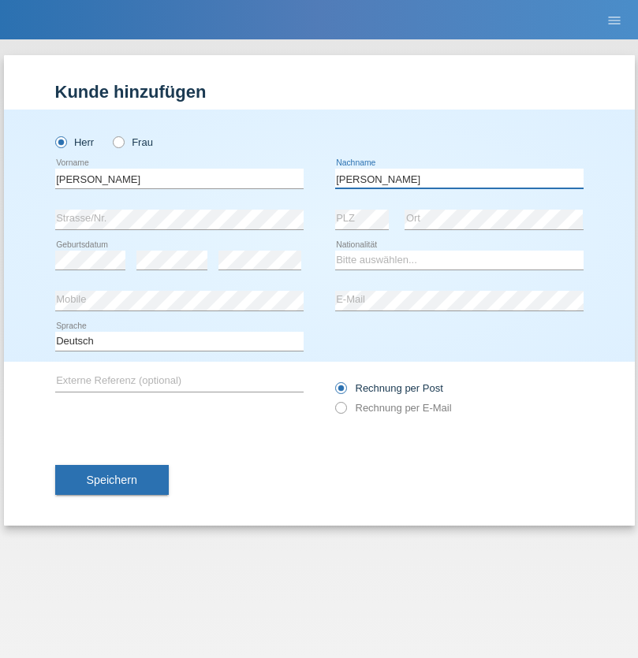
type input "[PERSON_NAME]"
select select "SY"
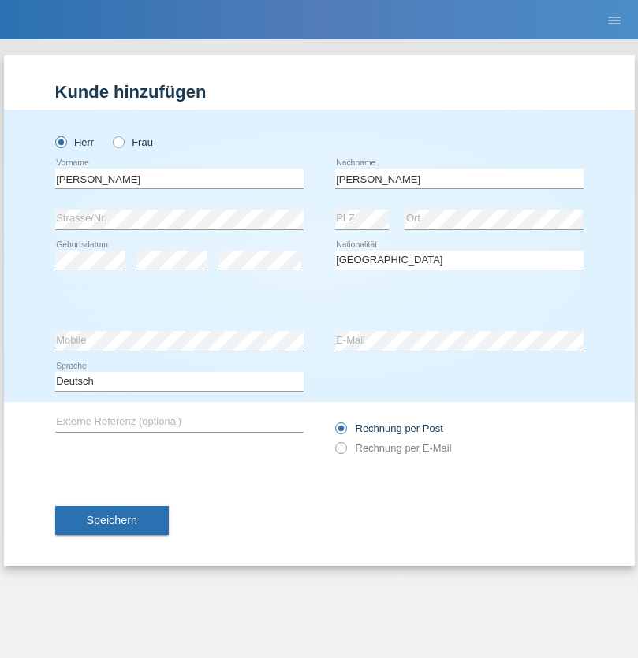
select select "C"
select select "17"
select select "09"
select select "2021"
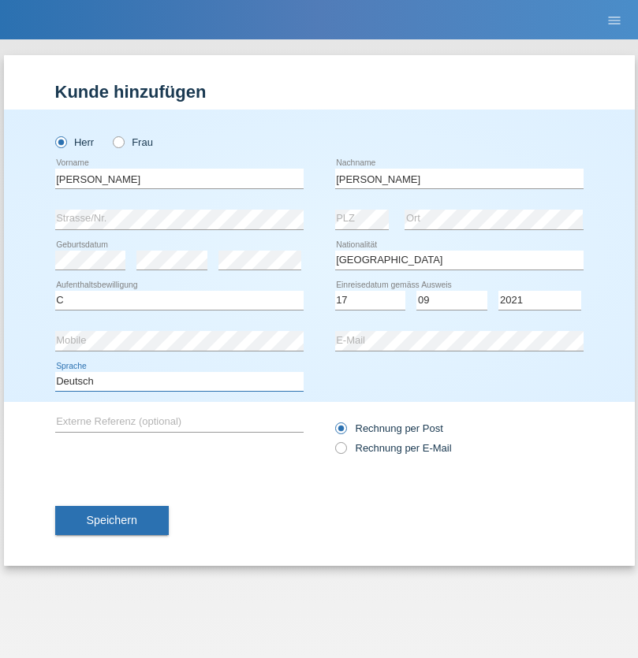
select select "en"
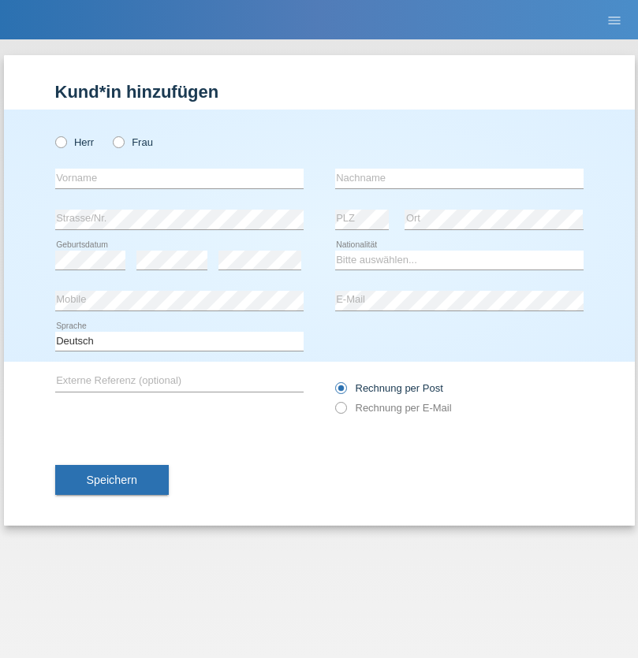
radio input "true"
select select "CH"
radio input "true"
click at [179, 178] on input "text" at bounding box center [179, 179] width 248 height 20
type input "[PERSON_NAME]"
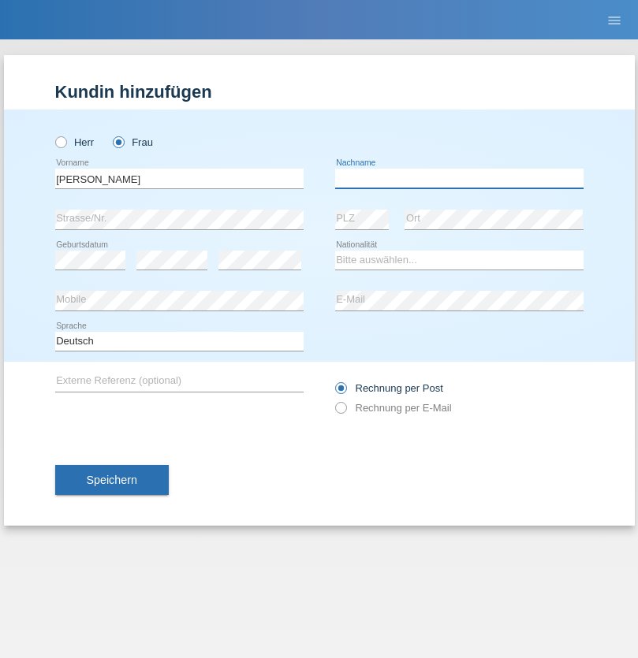
click at [459, 178] on input "text" at bounding box center [459, 179] width 248 height 20
type input "Bacic"
select select "CH"
